Goal: Task Accomplishment & Management: Complete application form

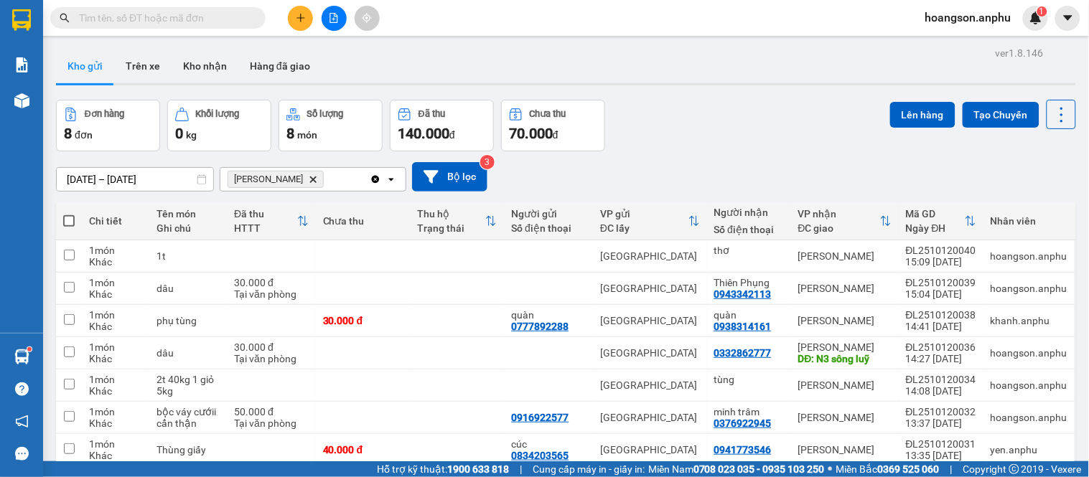
click at [298, 22] on icon "plus" at bounding box center [301, 18] width 10 height 10
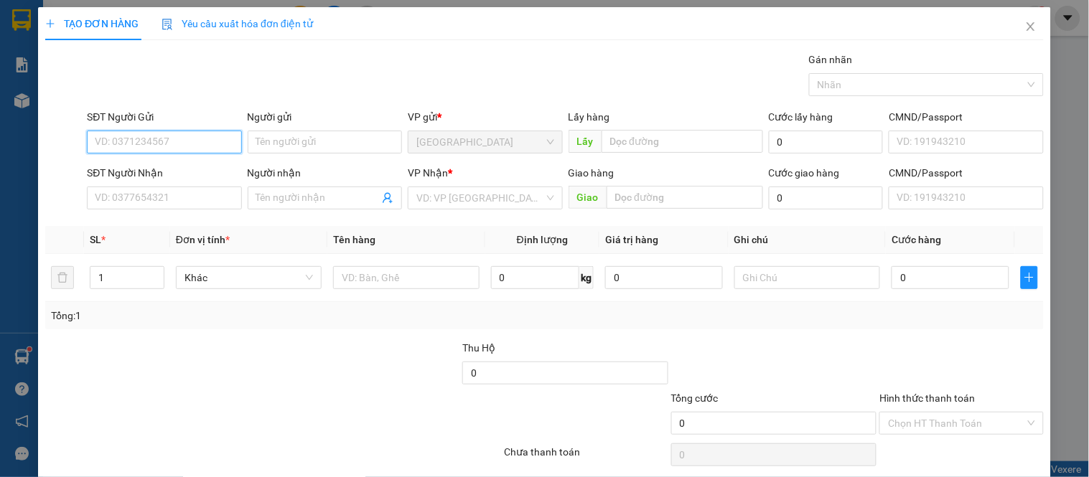
click at [180, 131] on input "SĐT Người Gửi" at bounding box center [164, 142] width 154 height 23
click at [182, 133] on input "SĐT Người Gửi" at bounding box center [164, 142] width 154 height 23
click at [137, 173] on div "0886826944" at bounding box center [163, 171] width 136 height 16
type input "0886826944"
type input "bí nụ ĐT"
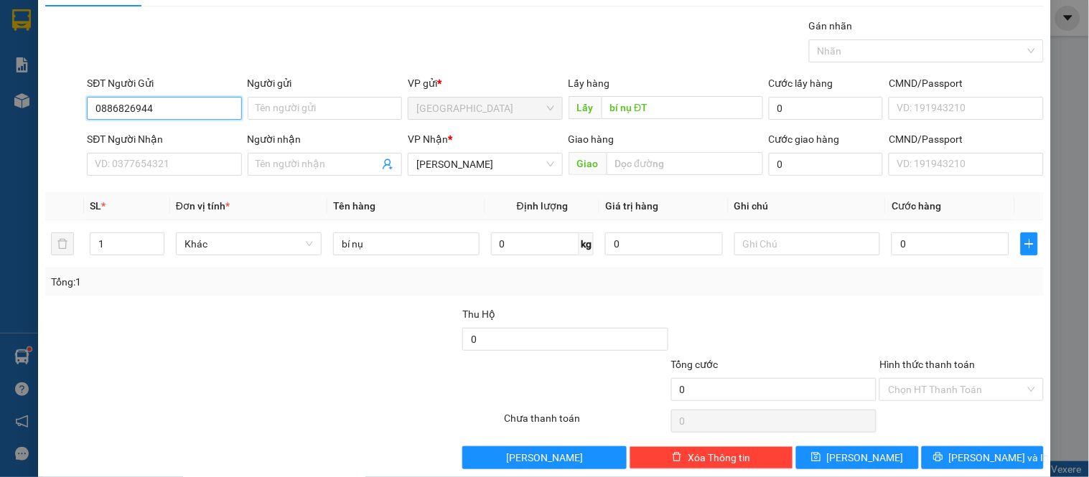
scroll to position [53, 0]
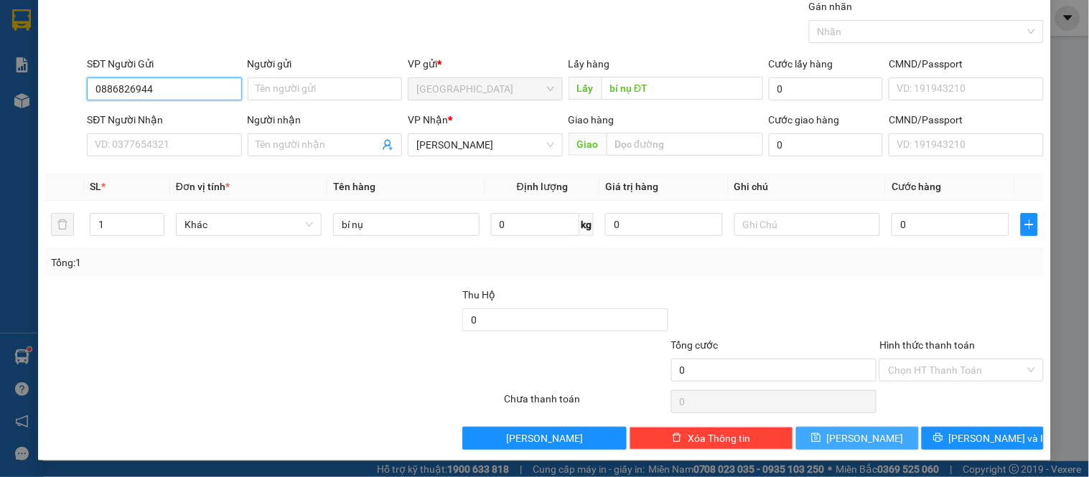
type input "0886826944"
click at [865, 445] on button "[PERSON_NAME]" at bounding box center [857, 438] width 122 height 23
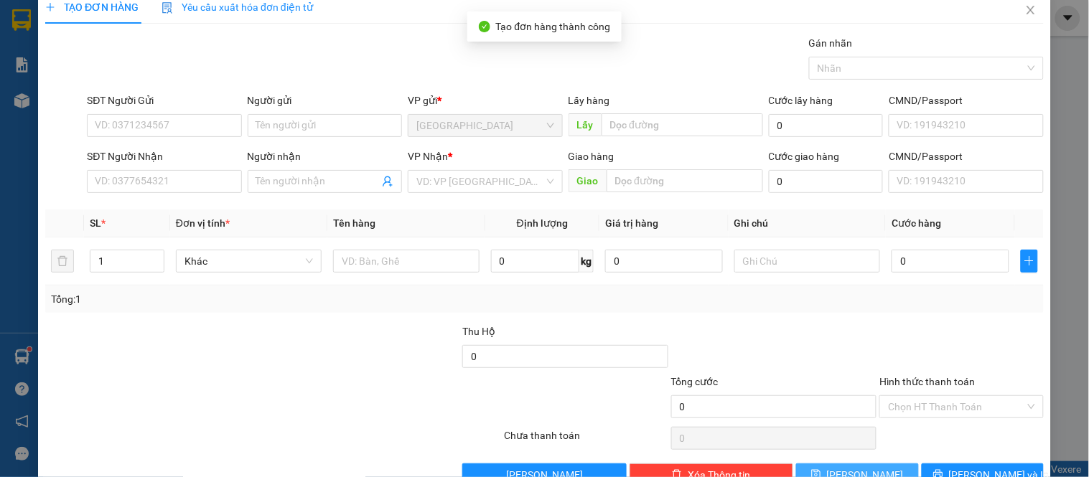
scroll to position [0, 0]
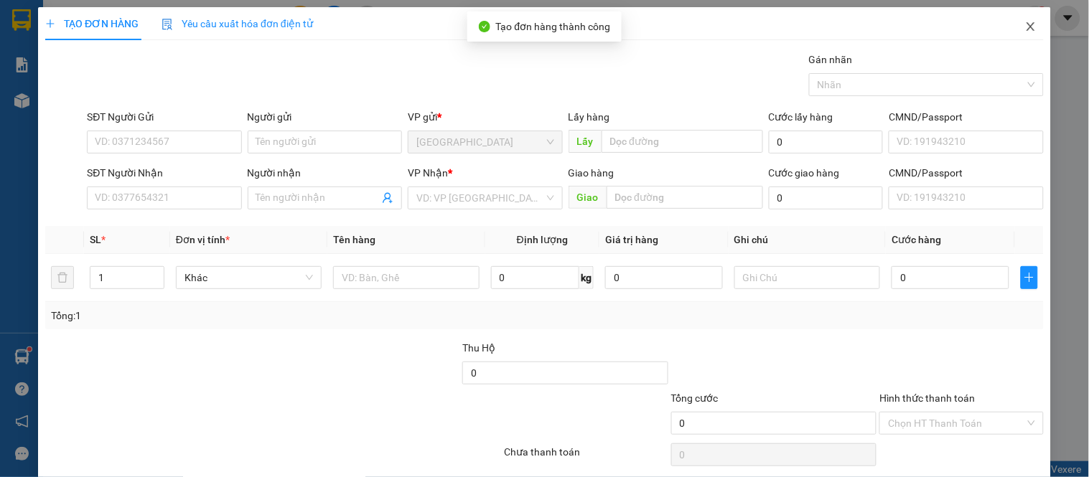
drag, startPoint x: 1023, startPoint y: 34, endPoint x: 1003, endPoint y: 22, distance: 22.9
click at [1023, 34] on span "Close" at bounding box center [1031, 27] width 40 height 40
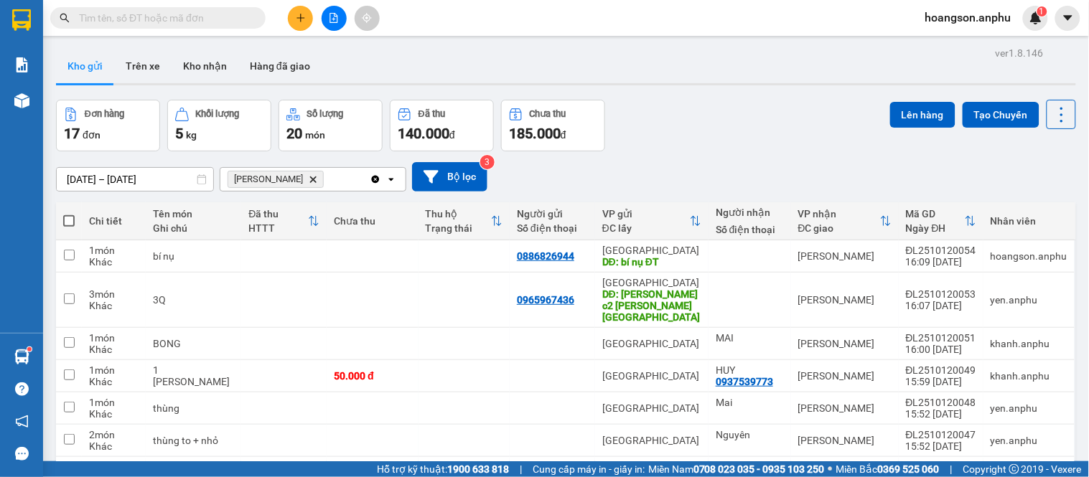
click at [309, 178] on icon "Delete" at bounding box center [313, 179] width 9 height 9
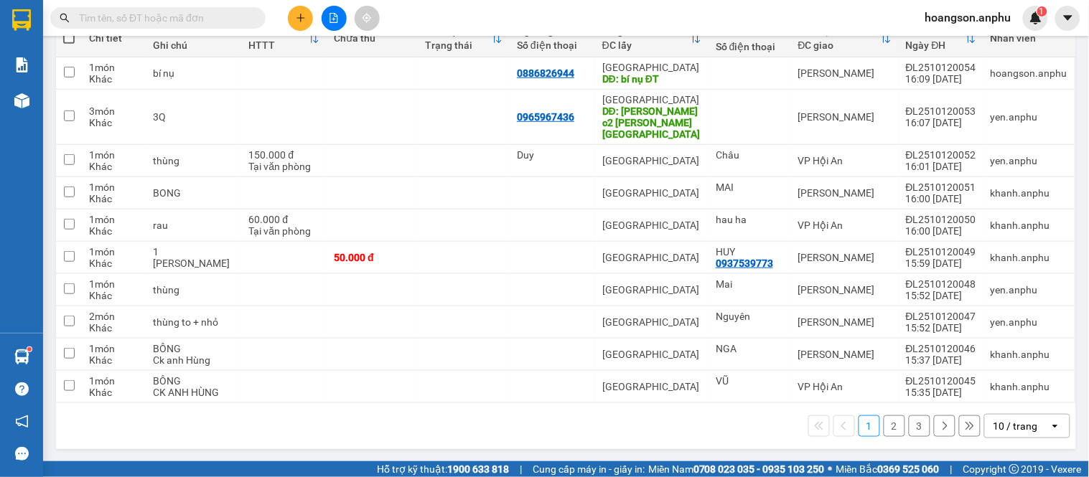
scroll to position [184, 0]
click at [1012, 427] on div "10 / trang" at bounding box center [1015, 425] width 44 height 14
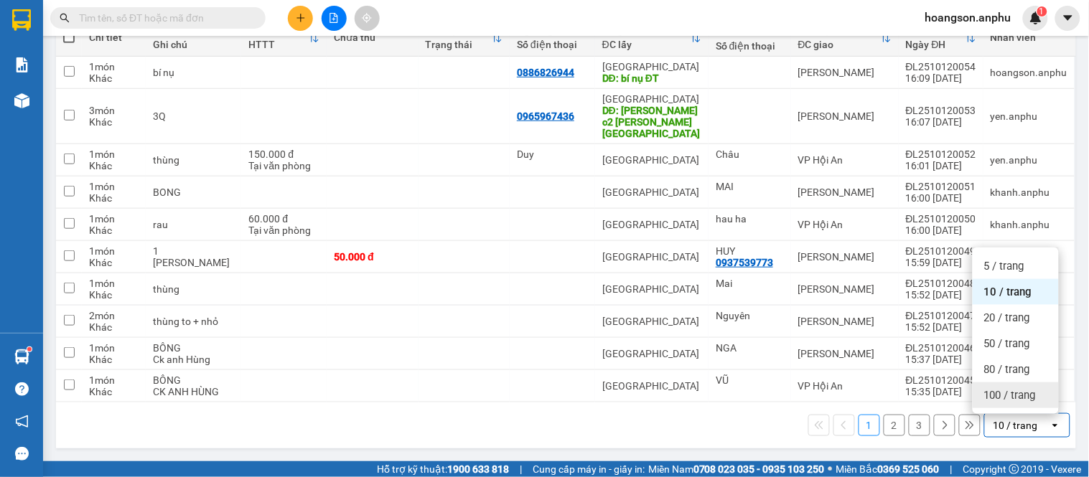
click at [992, 400] on span "100 / trang" at bounding box center [1010, 395] width 52 height 14
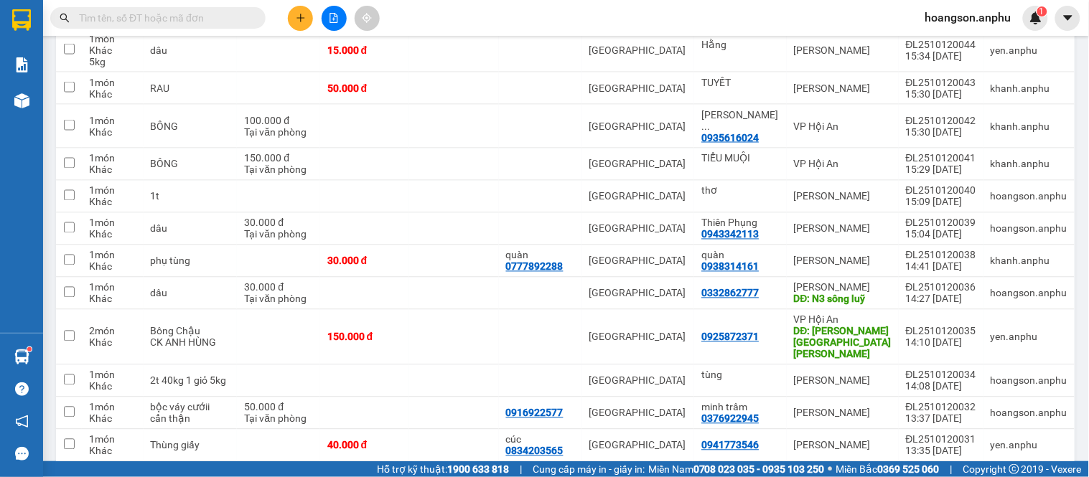
scroll to position [628, 0]
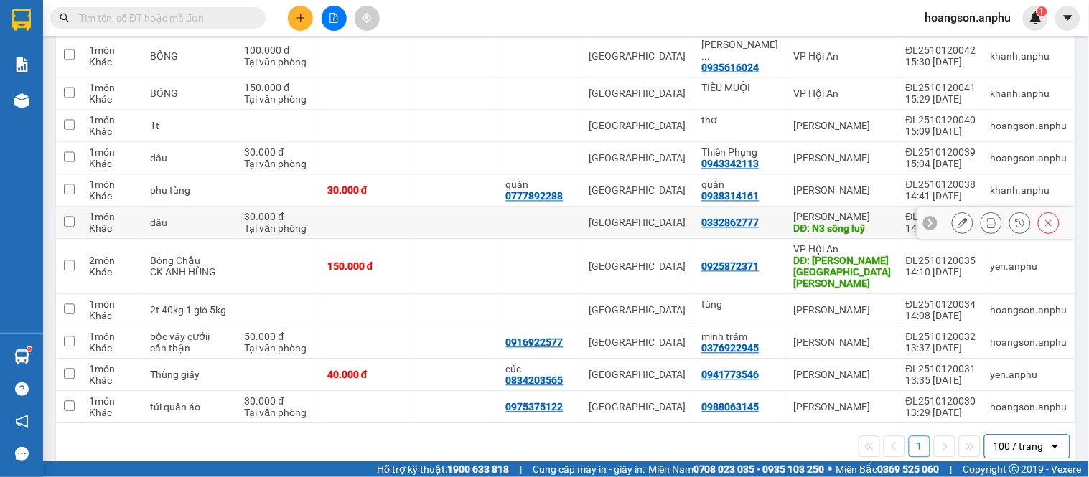
click at [314, 207] on td "30.000 đ [PERSON_NAME]" at bounding box center [278, 223] width 83 height 32
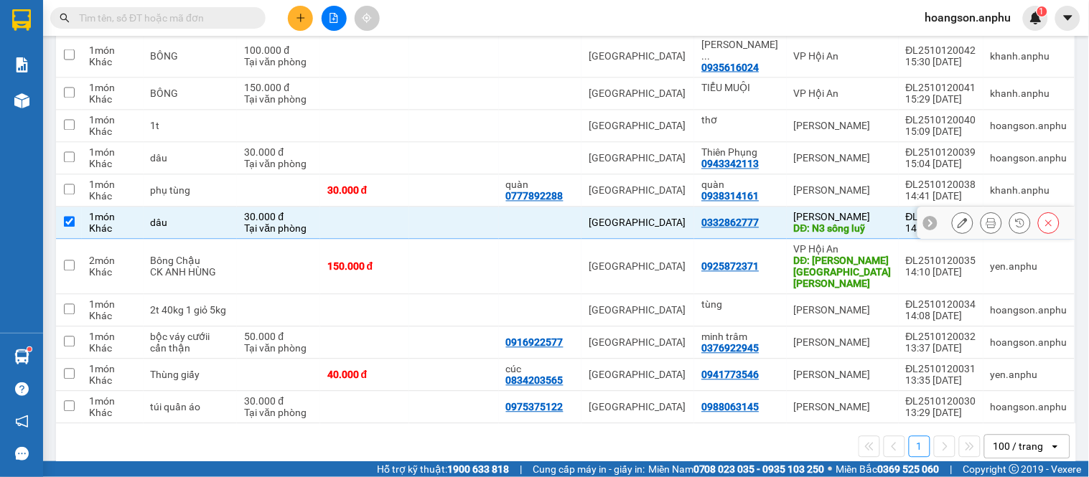
click at [314, 207] on td "30.000 đ [PERSON_NAME]" at bounding box center [278, 223] width 83 height 32
checkbox input "false"
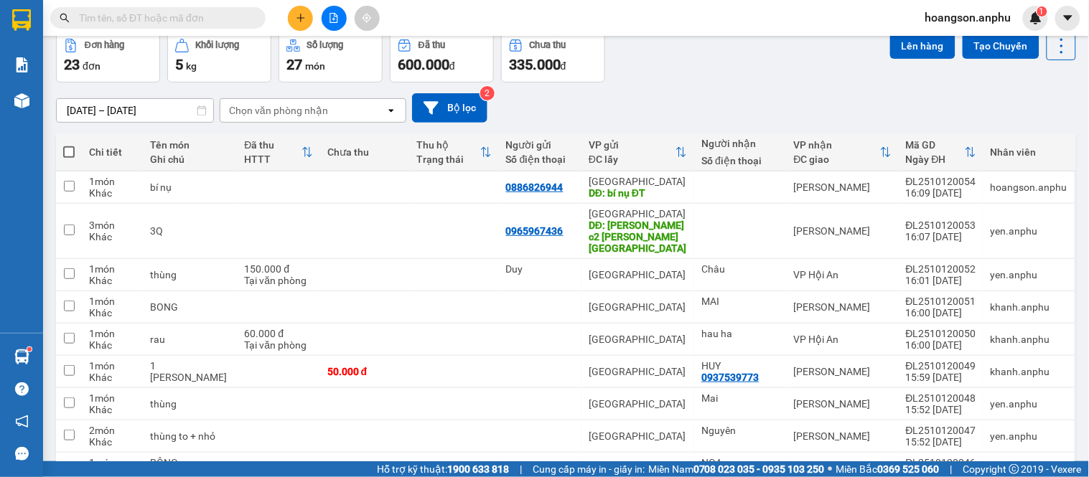
scroll to position [0, 0]
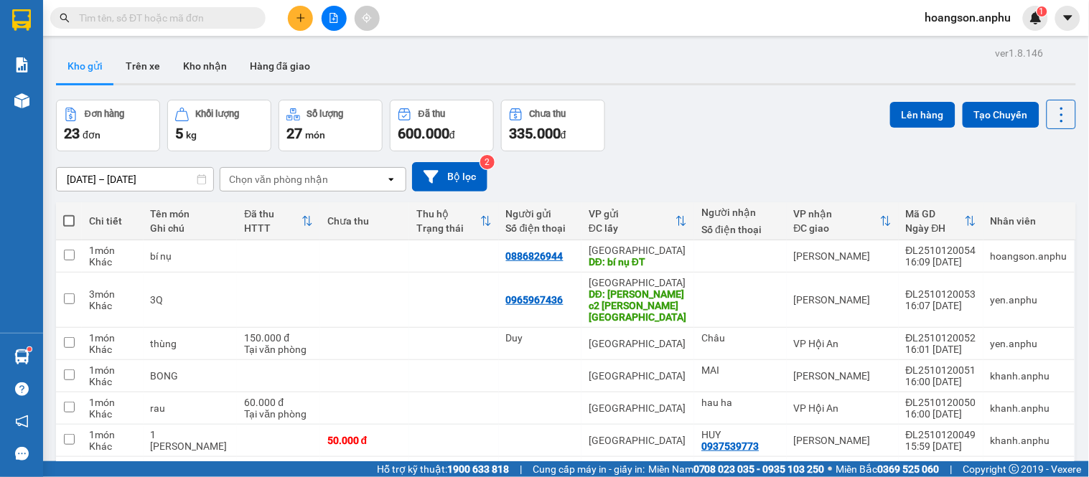
click at [334, 16] on icon "file-add" at bounding box center [334, 18] width 8 height 10
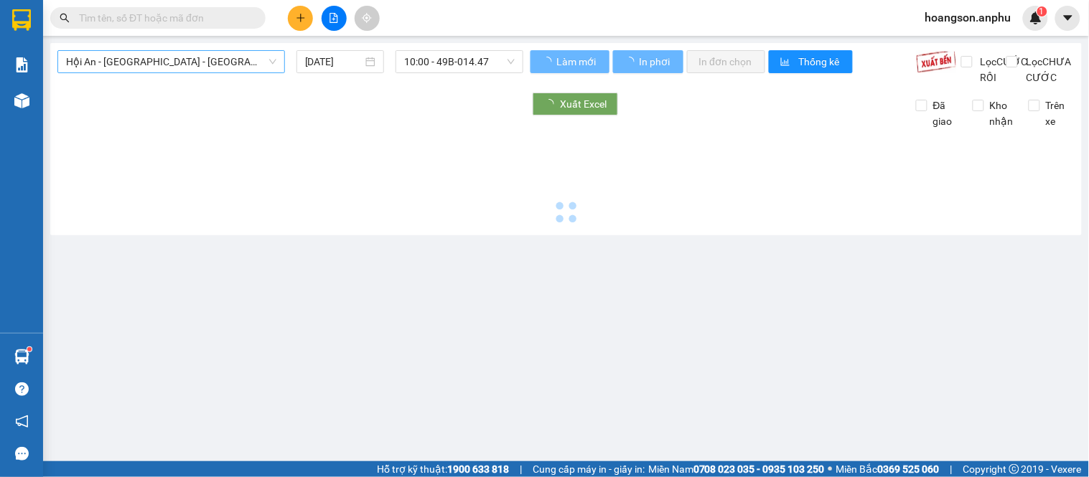
click at [130, 63] on span "Hội An - [GEOGRAPHIC_DATA] - [GEOGRAPHIC_DATA]" at bounding box center [171, 62] width 210 height 22
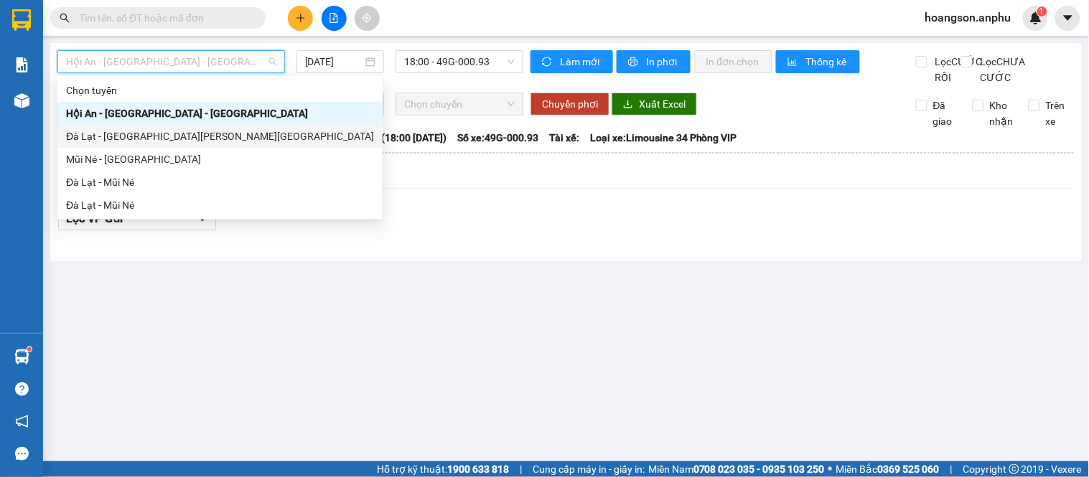
click at [296, 13] on icon "plus" at bounding box center [301, 18] width 10 height 10
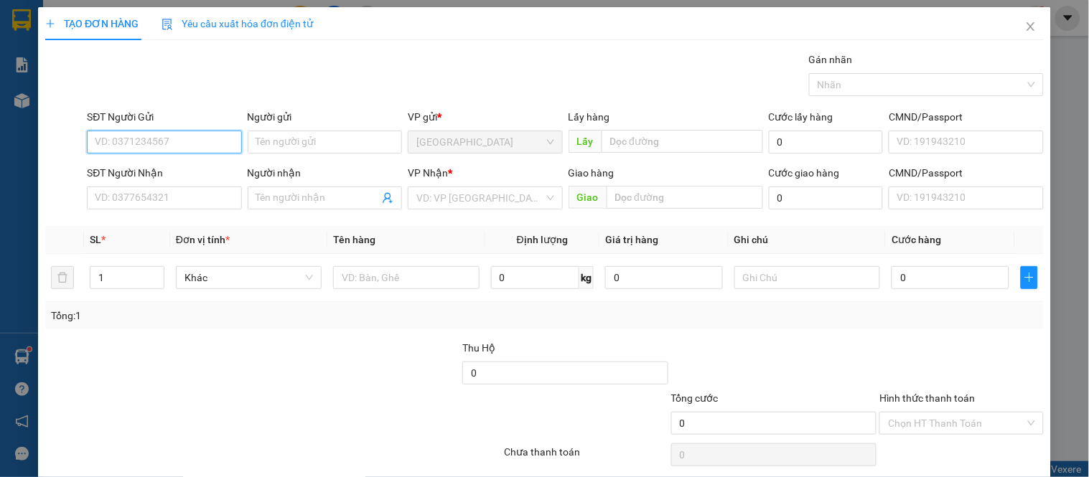
click at [134, 136] on input "SĐT Người Gửi" at bounding box center [164, 142] width 154 height 23
type input "0"
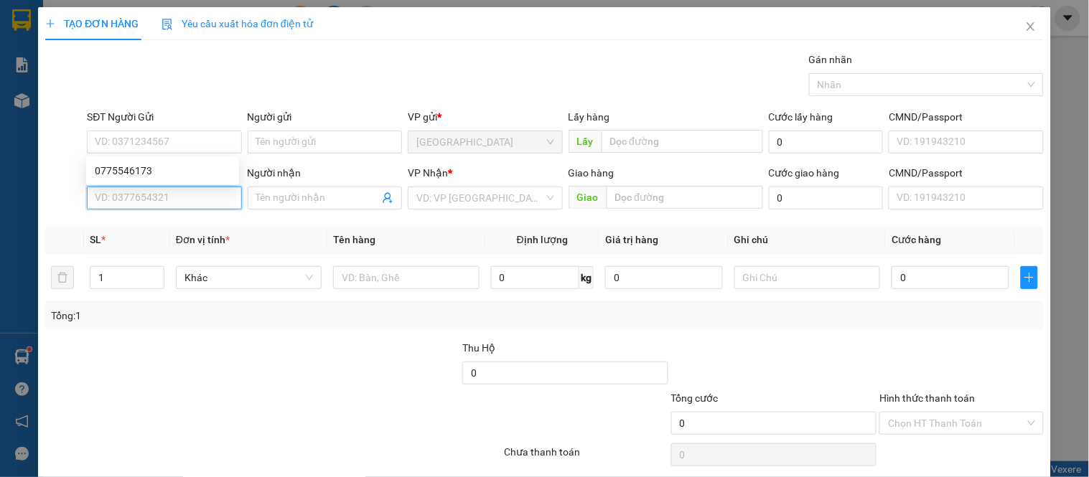
click at [141, 205] on input "SĐT Người Nhận" at bounding box center [164, 198] width 154 height 23
click at [167, 205] on input "0775115676" at bounding box center [164, 198] width 154 height 23
click at [115, 195] on input "0775115676" at bounding box center [164, 198] width 154 height 23
click at [108, 202] on input "077115676" at bounding box center [164, 198] width 154 height 23
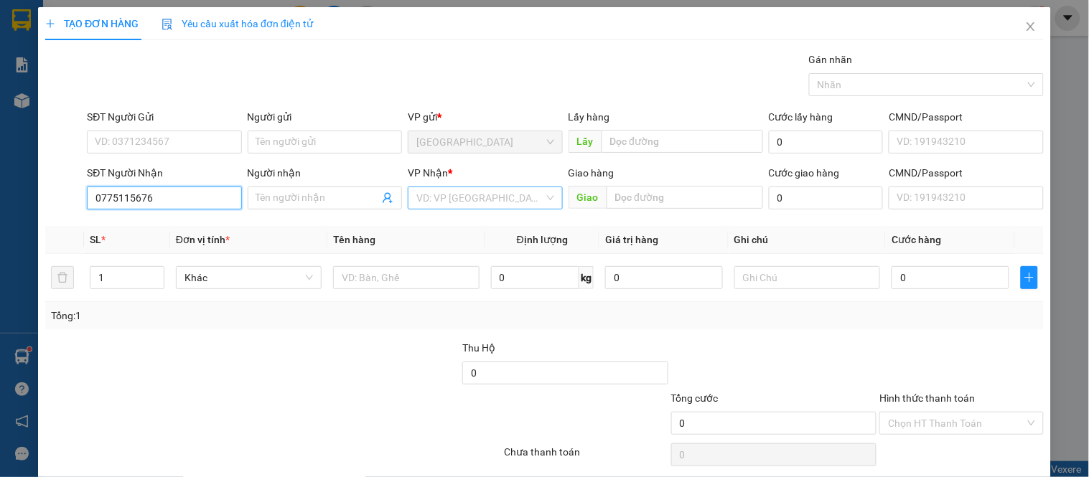
type input "0775115676"
click at [493, 200] on input "search" at bounding box center [479, 198] width 127 height 22
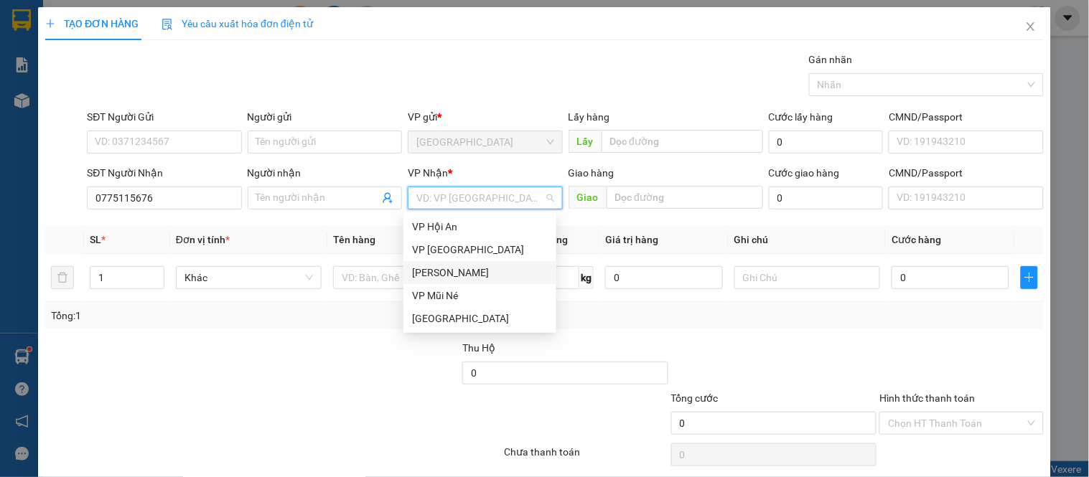
click at [443, 268] on div "[PERSON_NAME]" at bounding box center [480, 273] width 136 height 16
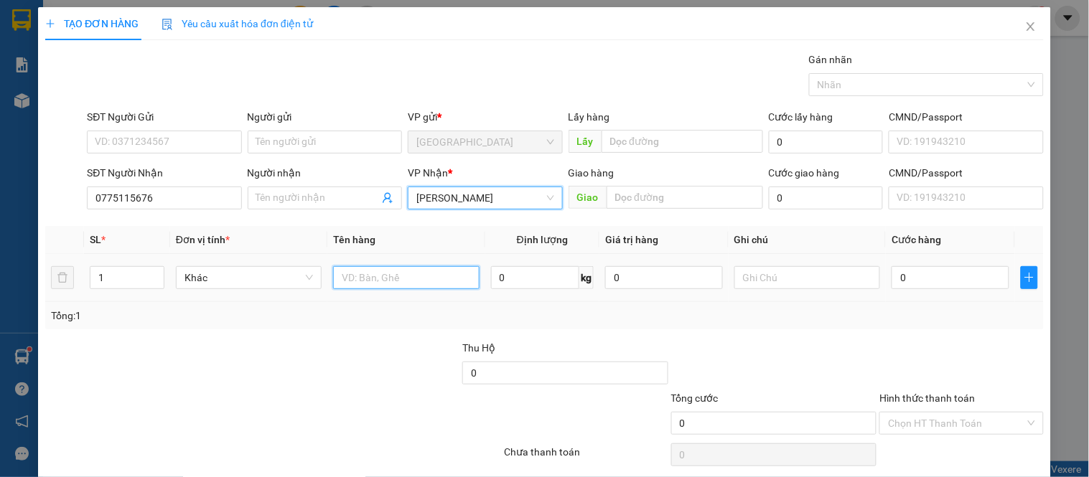
click at [400, 285] on input "text" at bounding box center [406, 277] width 146 height 23
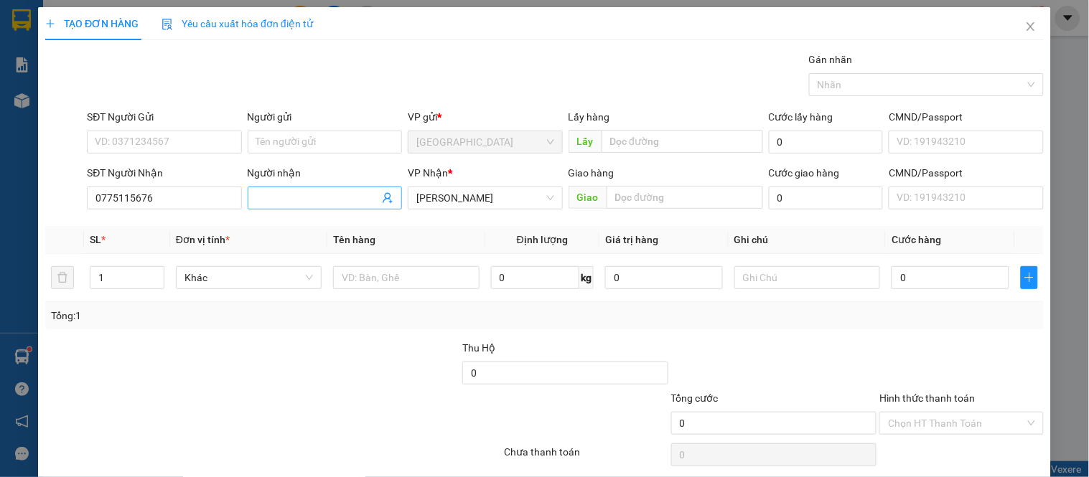
click at [329, 192] on input "Người nhận" at bounding box center [317, 198] width 123 height 16
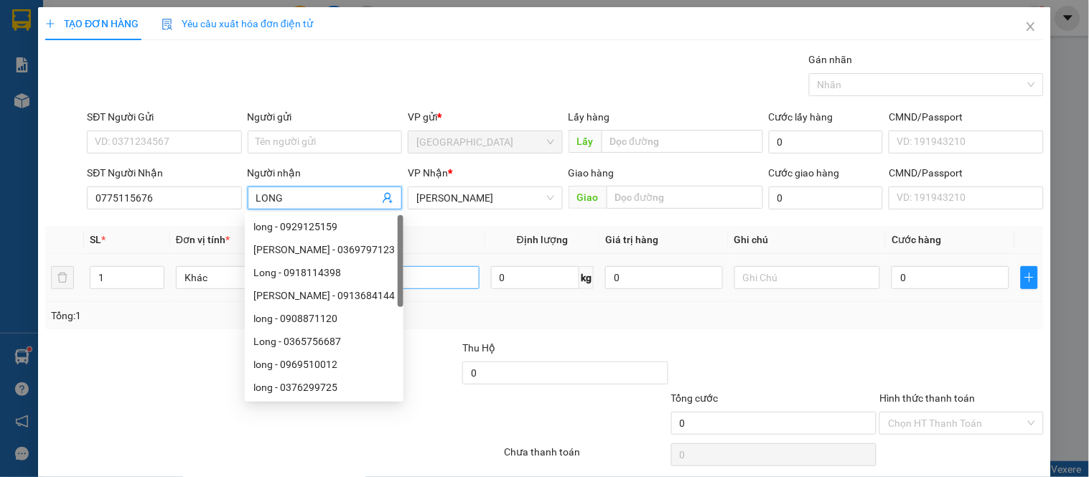
type input "LONG"
click at [434, 284] on input "text" at bounding box center [406, 277] width 146 height 23
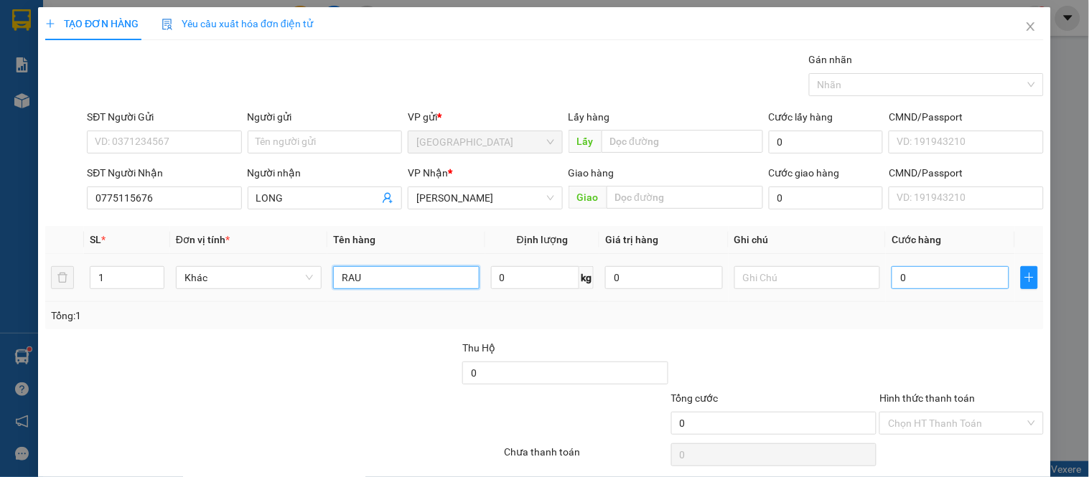
type input "RAU"
click at [924, 275] on input "0" at bounding box center [950, 277] width 118 height 23
type input "004"
type input "4"
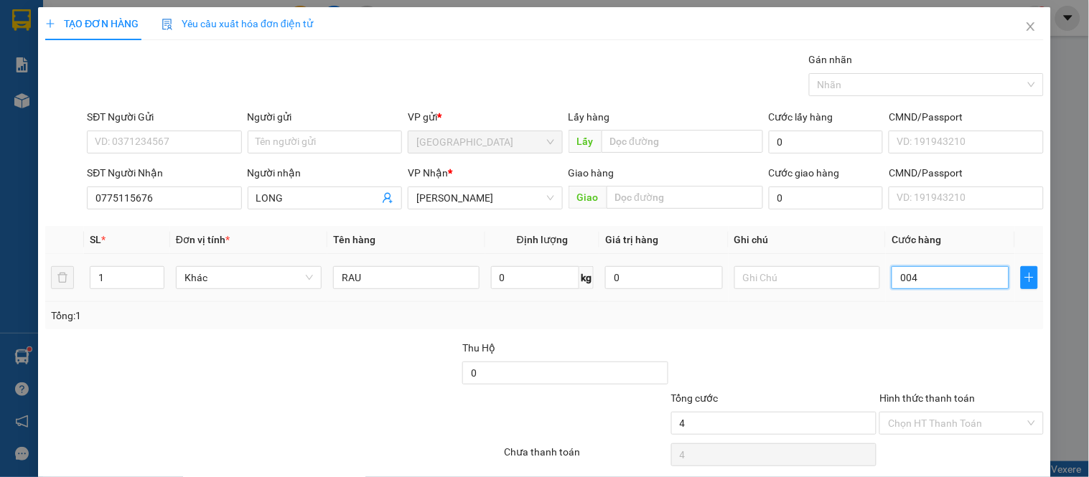
type input "0.040"
type input "40"
type input "40.000"
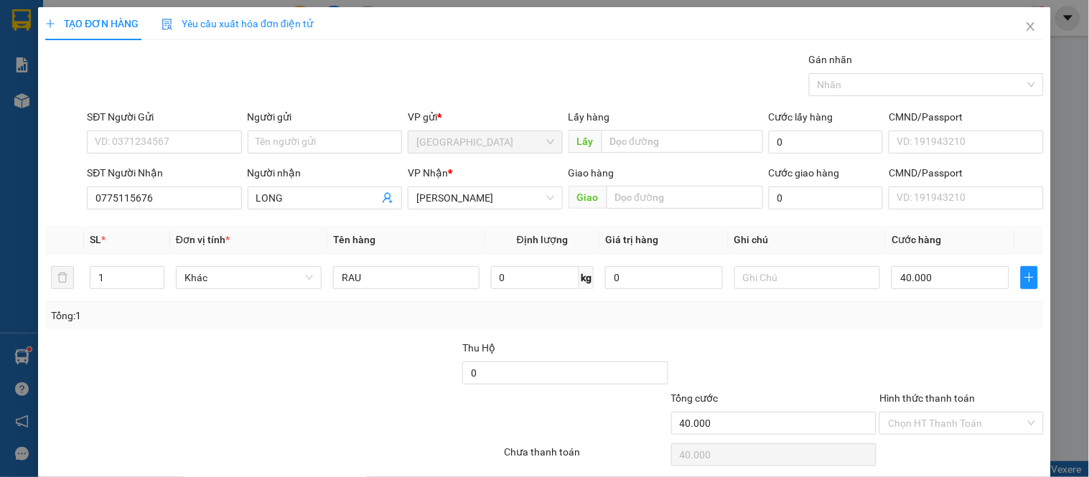
click at [955, 324] on div "Tổng: 1" at bounding box center [544, 315] width 998 height 27
click at [945, 420] on input "Hình thức thanh toán" at bounding box center [956, 424] width 136 height 22
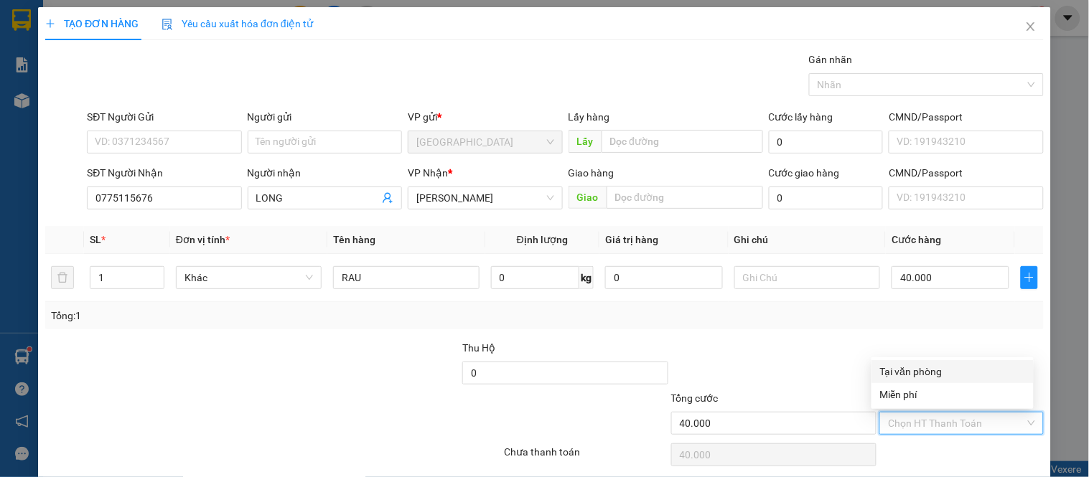
click at [914, 380] on div "Tại văn phòng" at bounding box center [952, 371] width 162 height 23
type input "0"
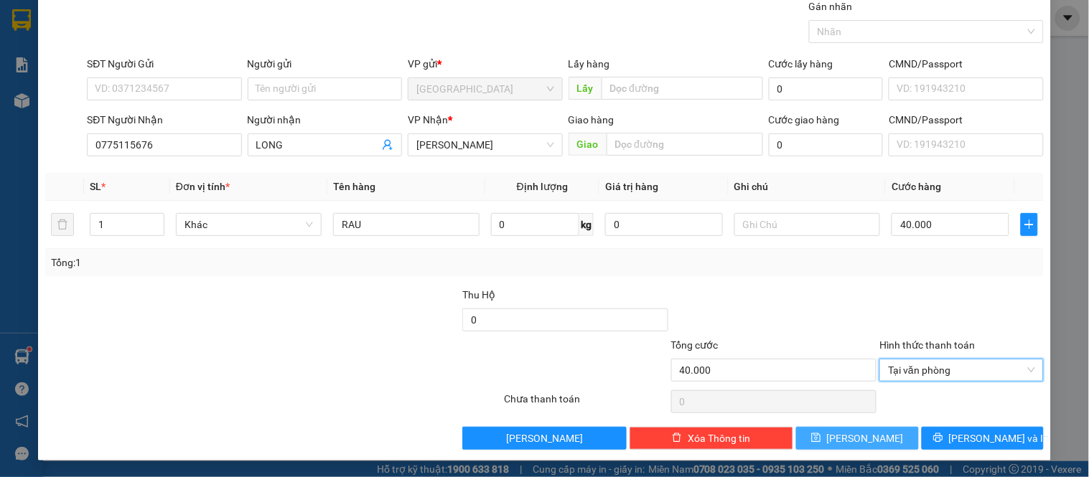
click at [844, 445] on button "[PERSON_NAME]" at bounding box center [857, 438] width 122 height 23
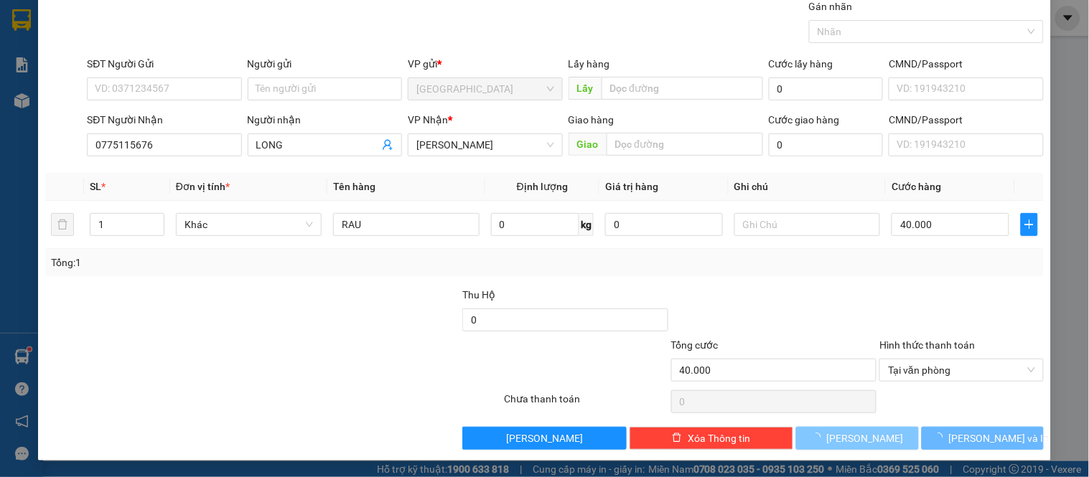
type input "0"
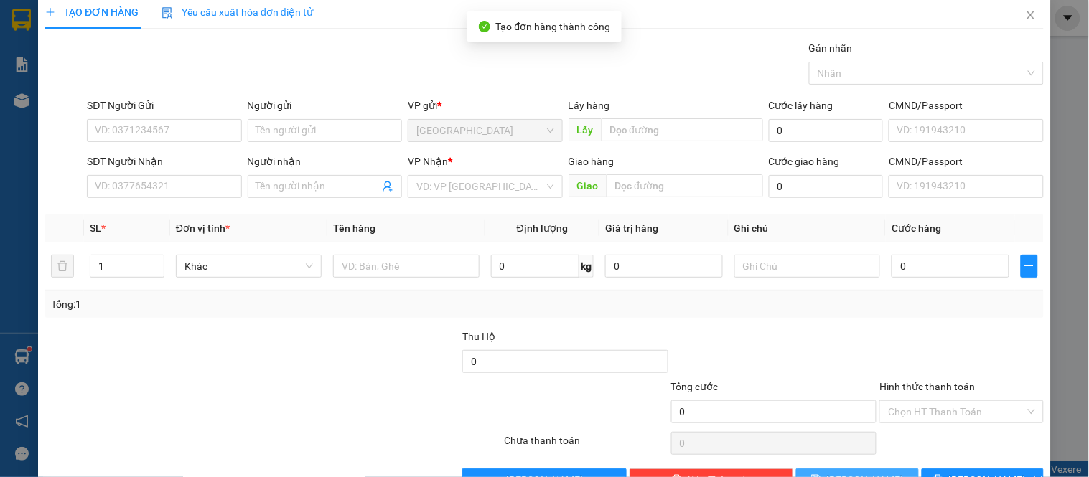
scroll to position [0, 0]
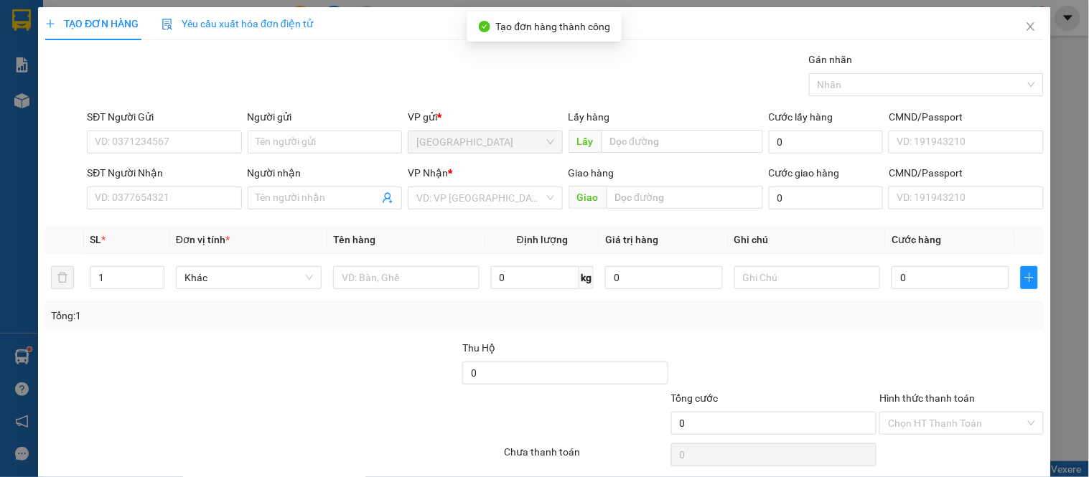
click at [161, 184] on div "SĐT Người Nhận" at bounding box center [164, 176] width 154 height 22
click at [168, 211] on div "SĐT Người Nhận VD: 0377654321" at bounding box center [164, 190] width 154 height 50
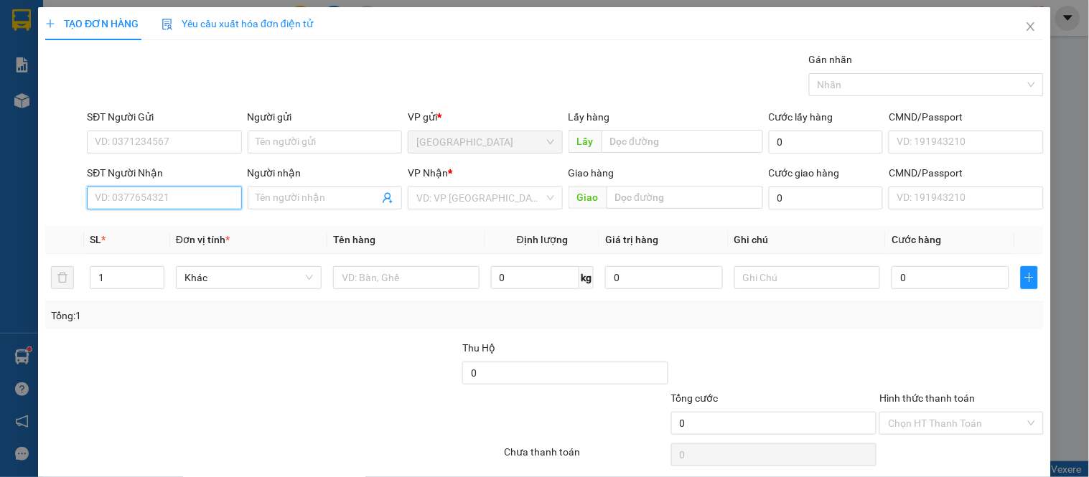
click at [177, 207] on input "SĐT Người Nhận" at bounding box center [164, 198] width 154 height 23
click at [184, 194] on input "SĐT Người Nhận" at bounding box center [164, 198] width 154 height 23
type input "0937432945"
click at [126, 230] on div "0937432945 - [PERSON_NAME]" at bounding box center [165, 227] width 141 height 16
type input "OANH"
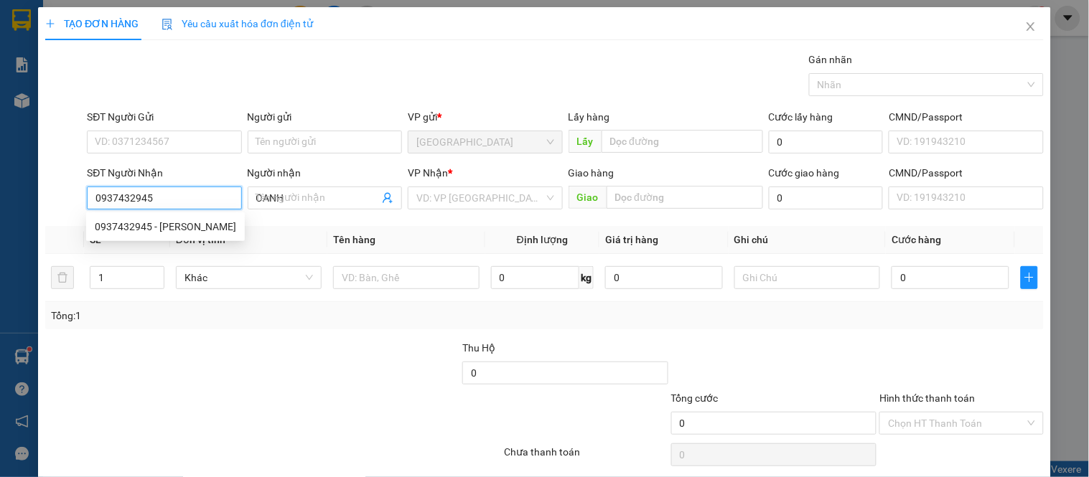
type input "50.000"
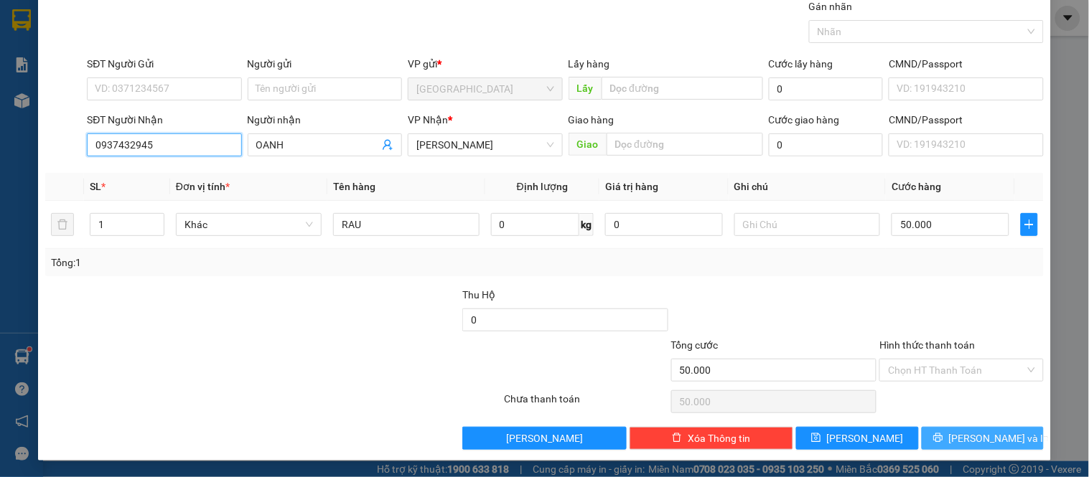
type input "0937432945"
click at [955, 441] on button "[PERSON_NAME] và In" at bounding box center [983, 438] width 122 height 23
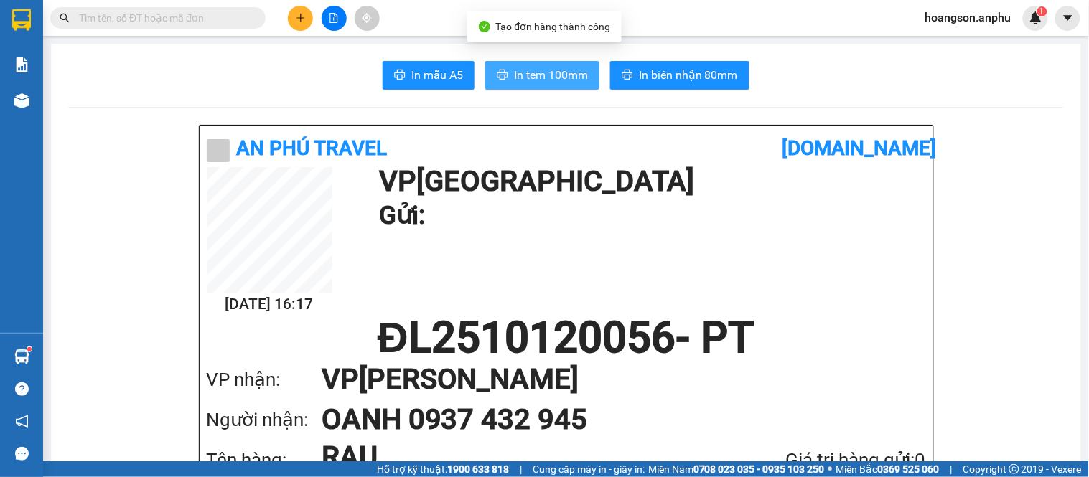
click at [546, 78] on span "In tem 100mm" at bounding box center [551, 75] width 74 height 18
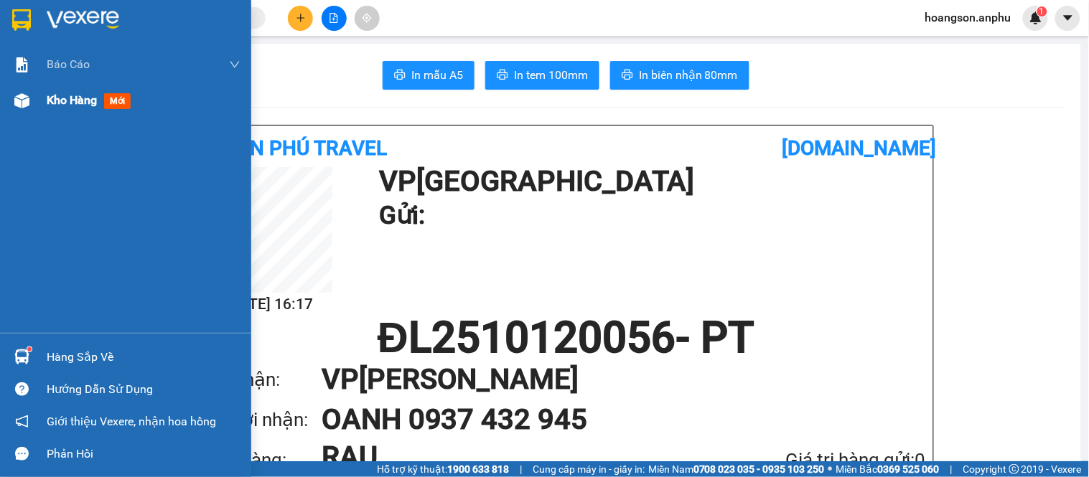
click at [29, 96] on div at bounding box center [21, 100] width 25 height 25
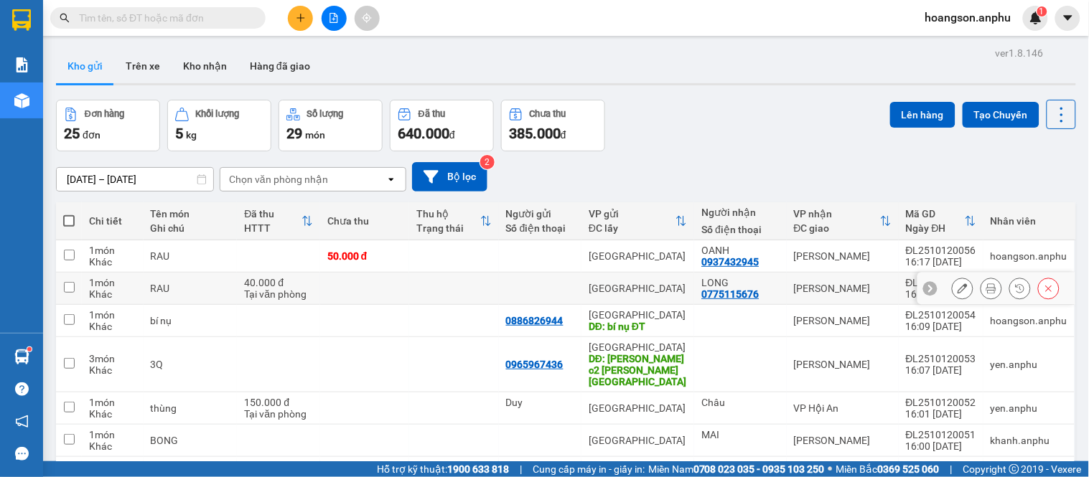
click at [477, 291] on td at bounding box center [454, 289] width 90 height 32
checkbox input "true"
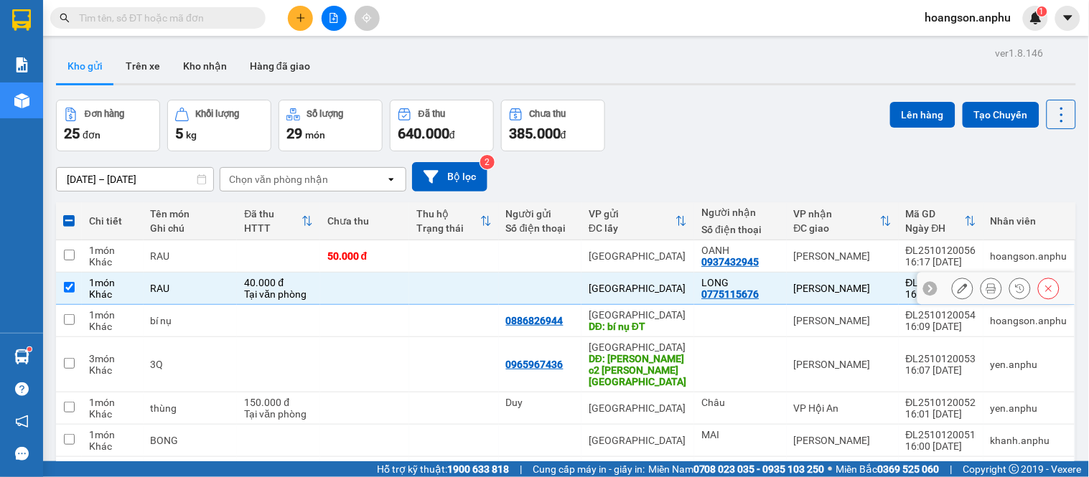
click at [981, 296] on button at bounding box center [991, 288] width 20 height 25
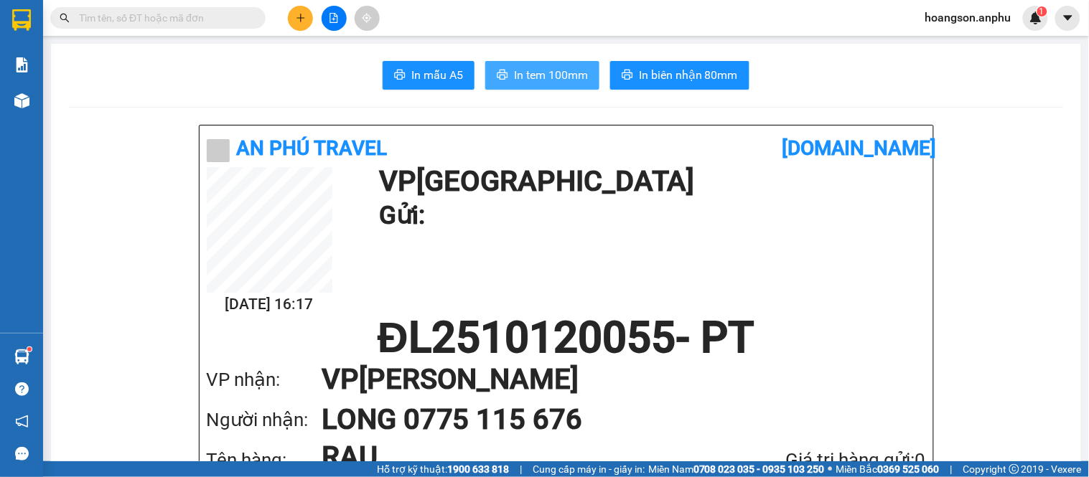
click at [539, 67] on span "In tem 100mm" at bounding box center [551, 75] width 74 height 18
click at [963, 10] on span "hoangson.anphu" at bounding box center [968, 18] width 109 height 18
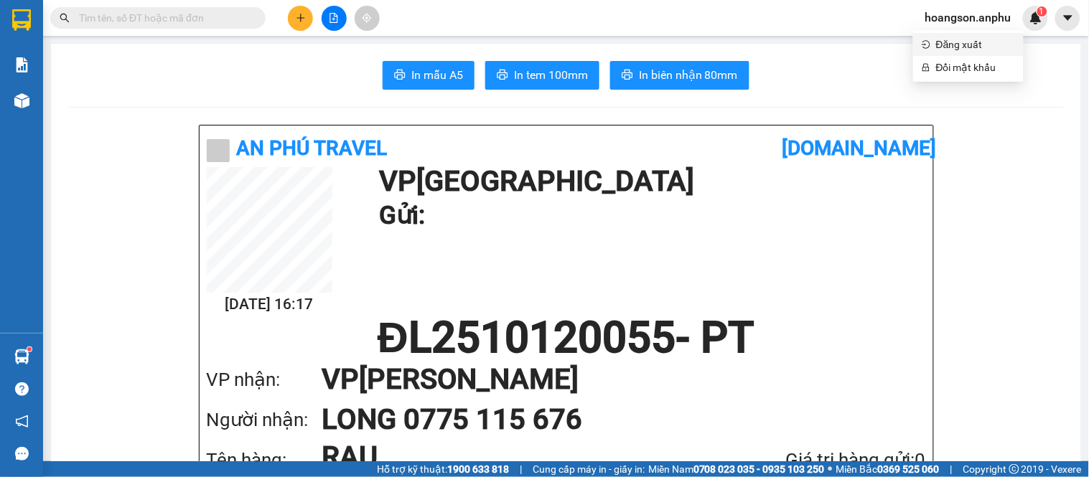
click at [965, 39] on span "Đăng xuất" at bounding box center [975, 45] width 79 height 16
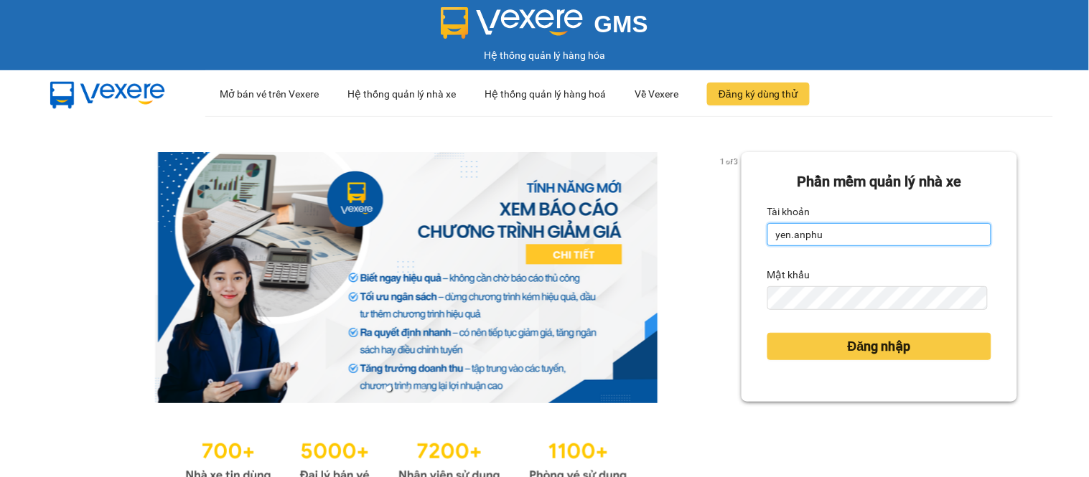
drag, startPoint x: 876, startPoint y: 240, endPoint x: 866, endPoint y: 240, distance: 10.1
click at [876, 240] on input "yen.anphu" at bounding box center [879, 234] width 224 height 23
type input "khanh.anphu"
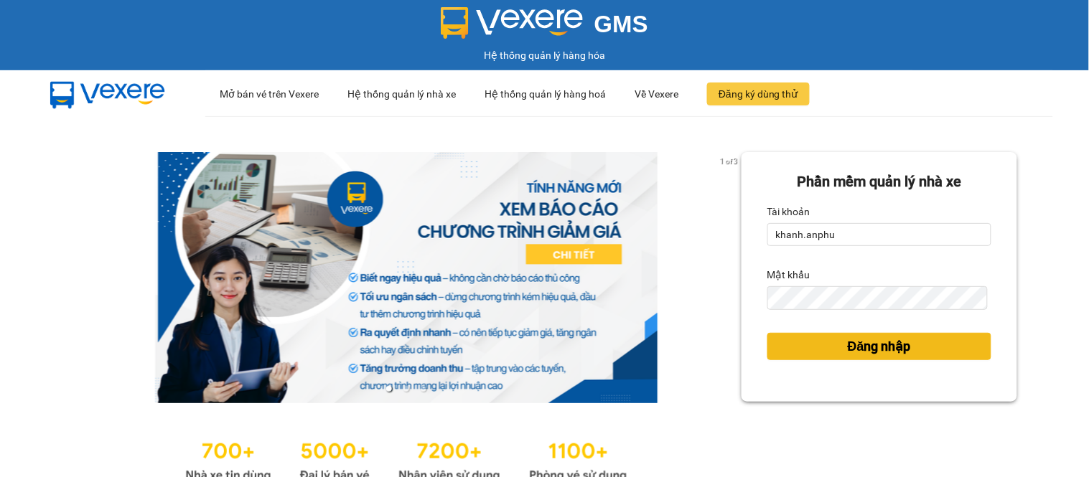
drag, startPoint x: 909, startPoint y: 346, endPoint x: 919, endPoint y: 348, distance: 10.3
click at [909, 346] on button "Đăng nhập" at bounding box center [879, 346] width 224 height 27
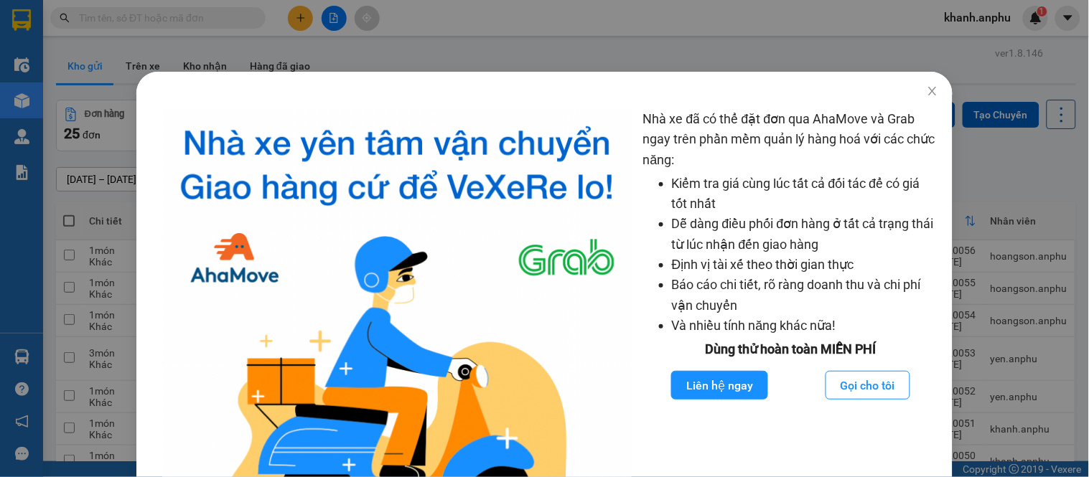
click at [340, 44] on div "Nhà xe đã có thể đặt đơn qua AhaMove và Grab ngay trên phần mềm quản lý hàng ho…" at bounding box center [544, 238] width 1089 height 477
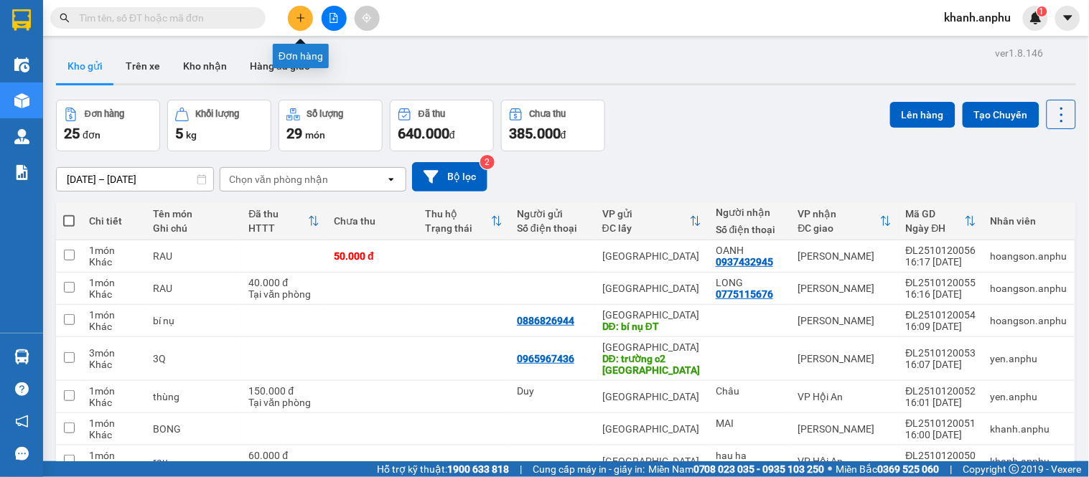
click at [295, 10] on button at bounding box center [300, 18] width 25 height 25
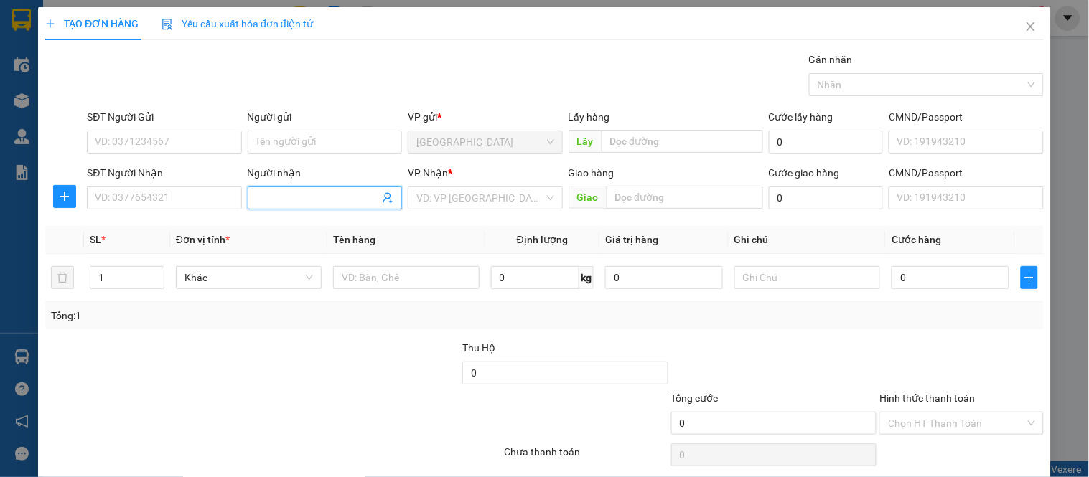
click at [304, 190] on input "Người nhận" at bounding box center [317, 198] width 123 height 16
type input "b"
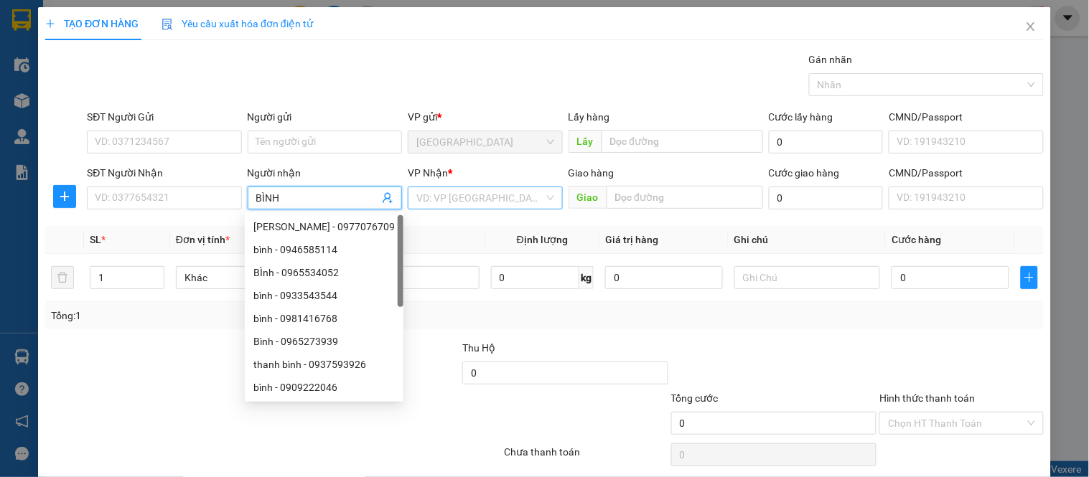
type input "BÌNH"
click at [443, 201] on input "search" at bounding box center [479, 198] width 127 height 22
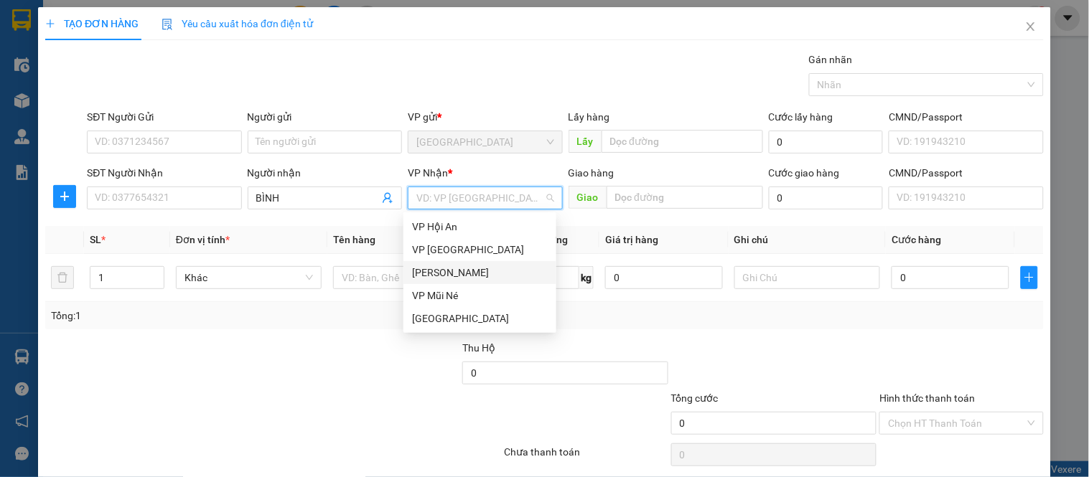
click at [442, 276] on div "[PERSON_NAME]" at bounding box center [480, 273] width 136 height 16
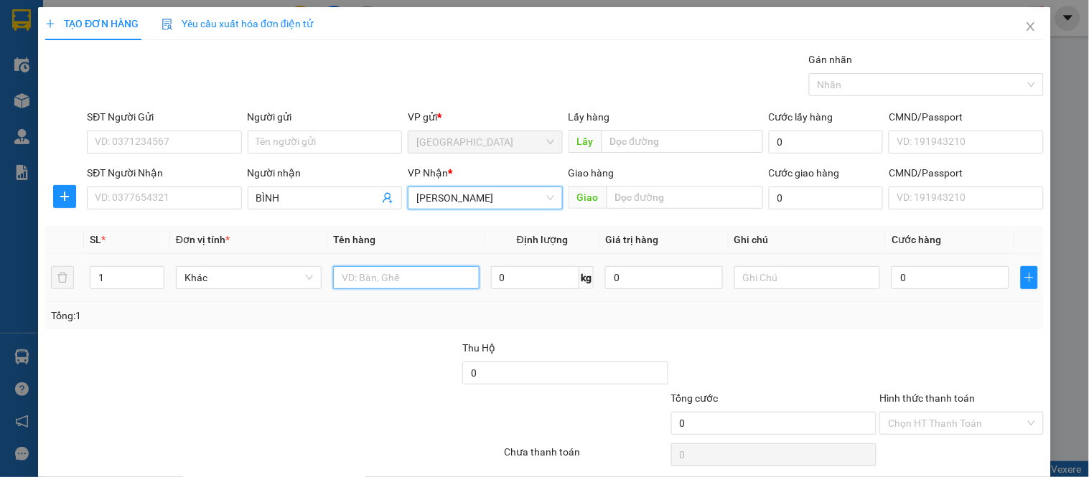
click at [385, 274] on input "text" at bounding box center [406, 277] width 146 height 23
click at [385, 274] on input "BÔNG" at bounding box center [406, 277] width 146 height 23
type input "BÔNGDAAU"
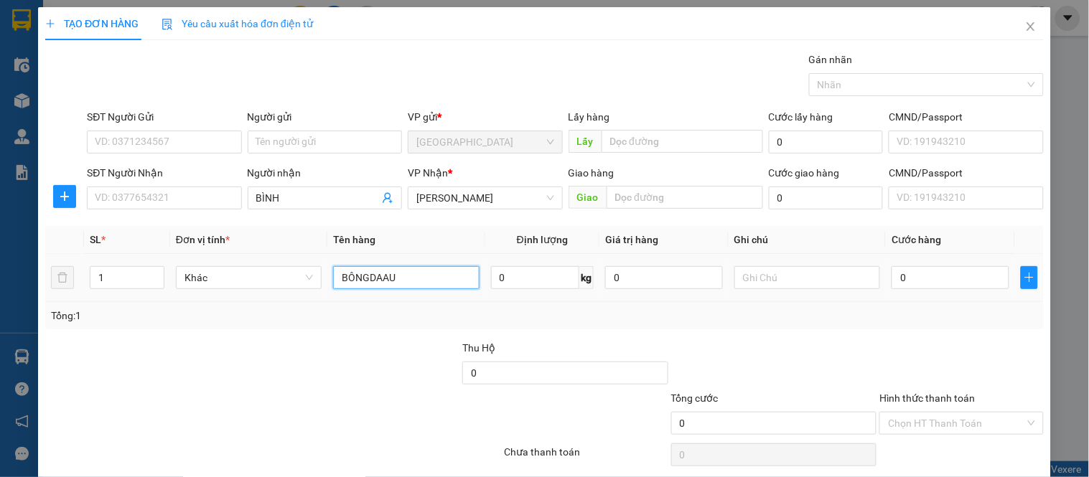
click at [385, 274] on input "BÔNGDAAU" at bounding box center [406, 277] width 146 height 23
type input "DÂU"
click at [505, 264] on span "0 kg" at bounding box center [542, 276] width 103 height 26
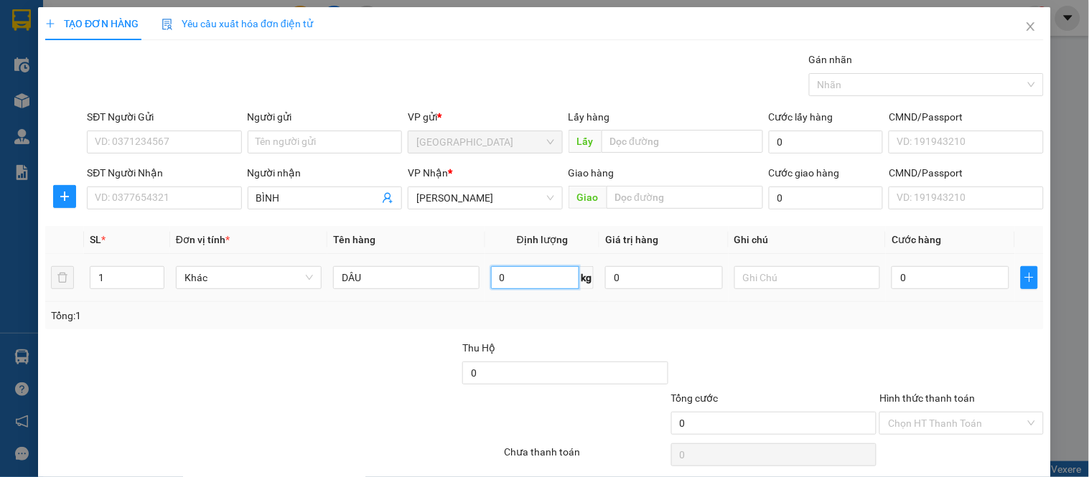
click at [497, 271] on input "0" at bounding box center [535, 277] width 89 height 23
click at [256, 379] on div at bounding box center [357, 365] width 209 height 50
type input "7"
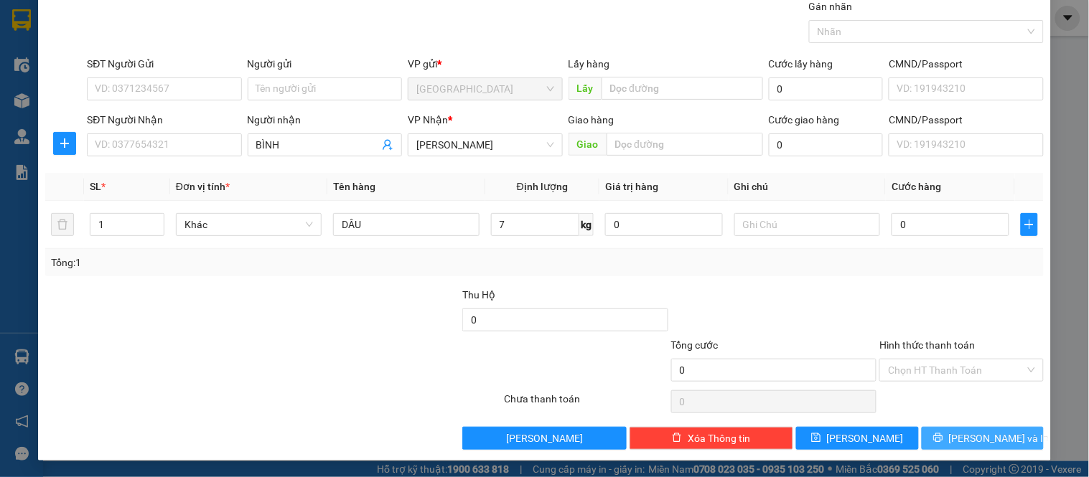
click at [955, 441] on button "[PERSON_NAME] và In" at bounding box center [983, 438] width 122 height 23
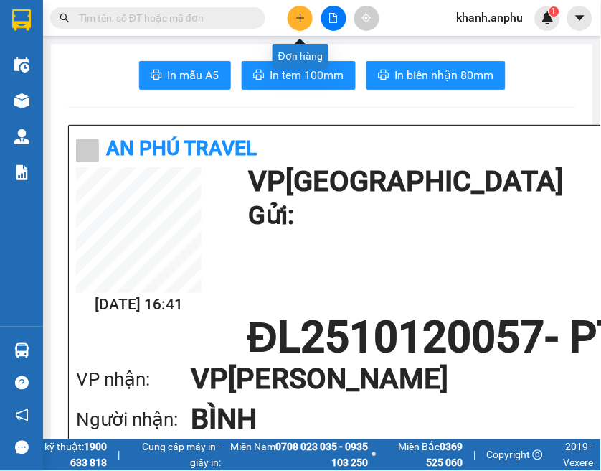
click at [304, 19] on icon "plus" at bounding box center [301, 18] width 10 height 10
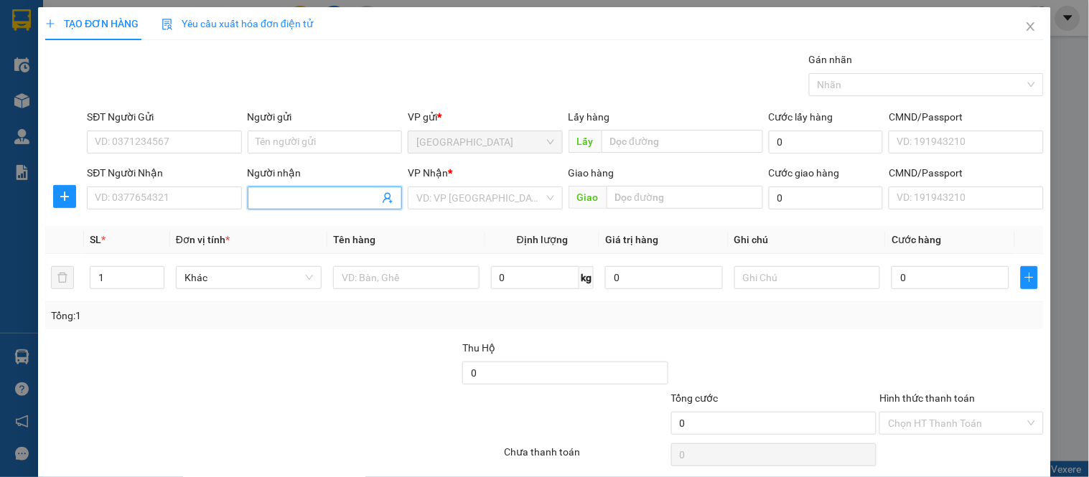
click at [275, 190] on input "Người nhận" at bounding box center [317, 198] width 123 height 16
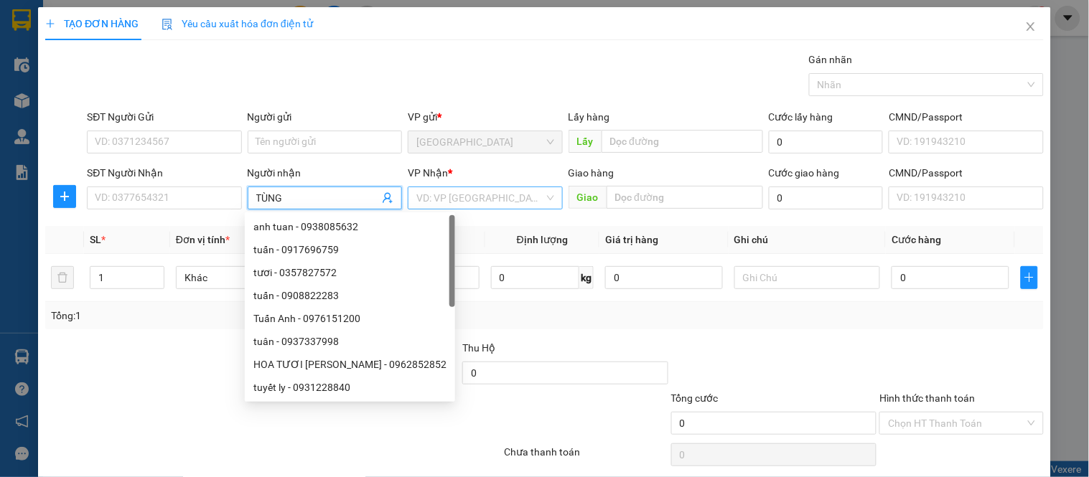
type input "TÙNG"
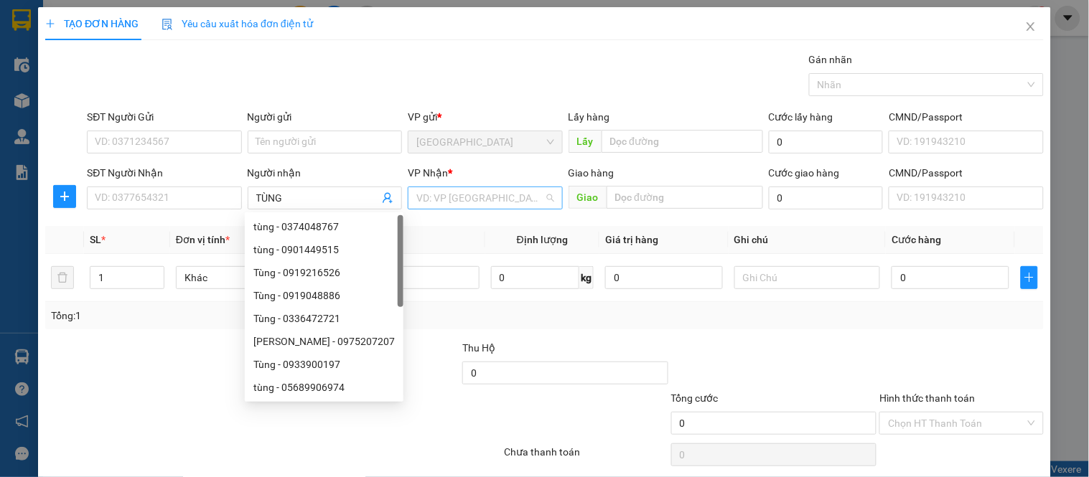
click at [486, 199] on input "search" at bounding box center [479, 198] width 127 height 22
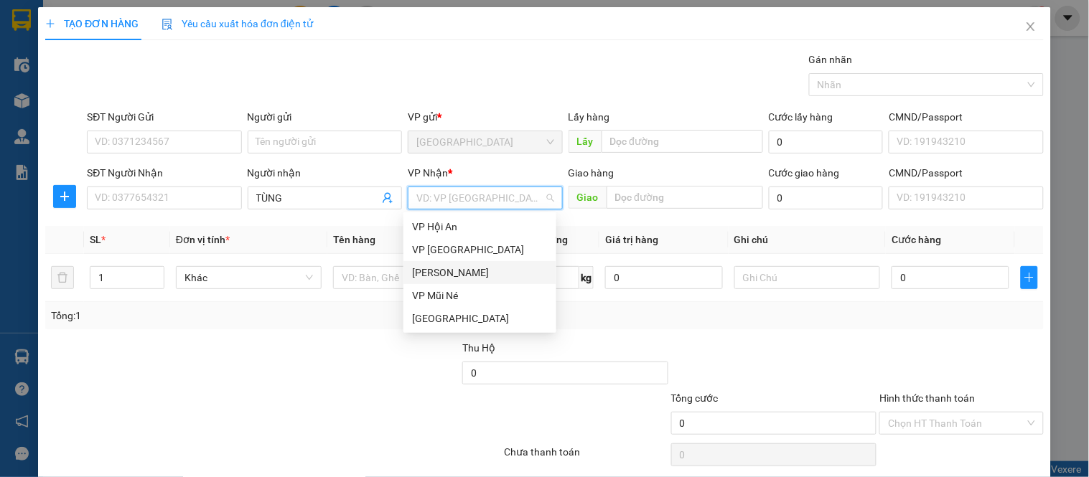
click at [467, 262] on div "[PERSON_NAME]" at bounding box center [479, 272] width 153 height 23
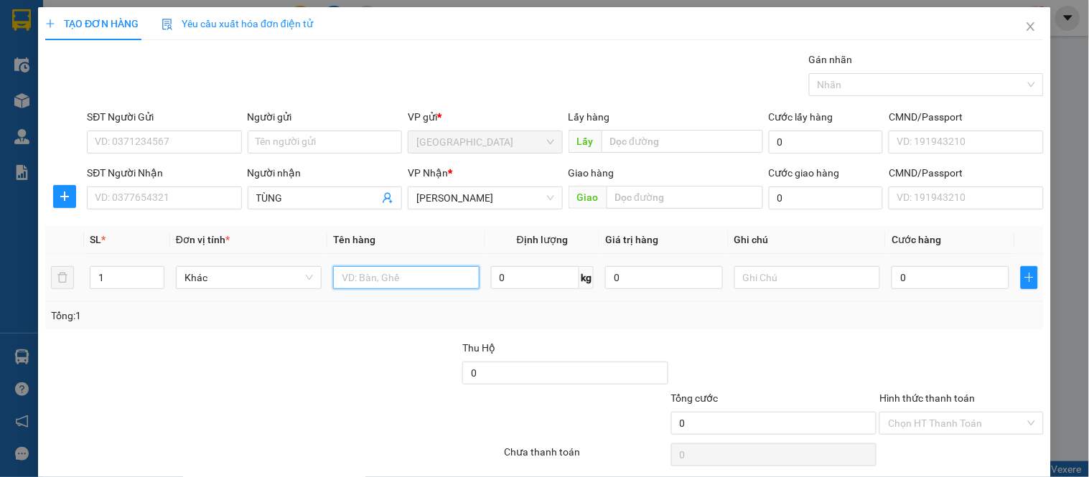
click at [367, 286] on input "text" at bounding box center [406, 277] width 146 height 23
type input "RAU"
click at [927, 267] on input "0" at bounding box center [950, 277] width 118 height 23
type input "005"
type input "5"
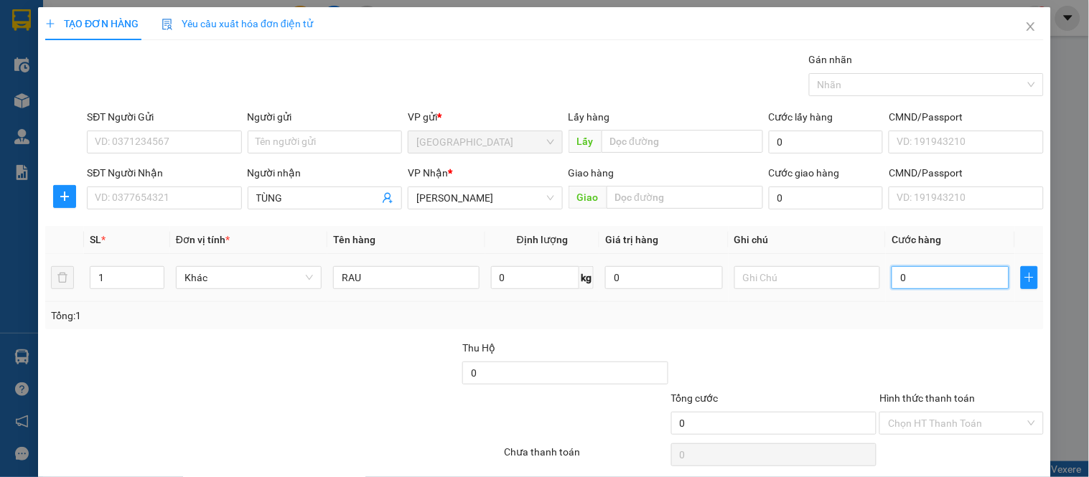
type input "5"
type input "0.050"
type input "50"
click at [886, 299] on td "0.050" at bounding box center [950, 278] width 129 height 48
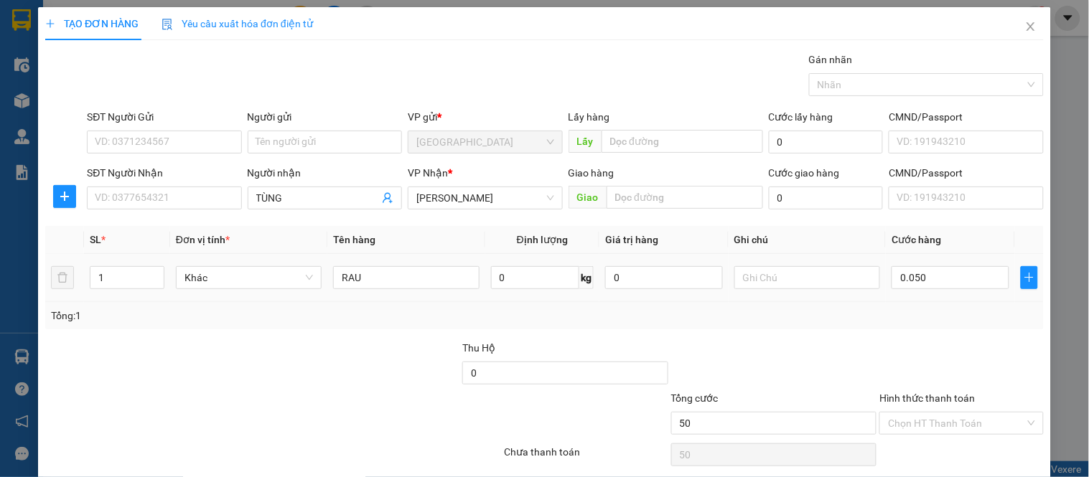
type input "50.000"
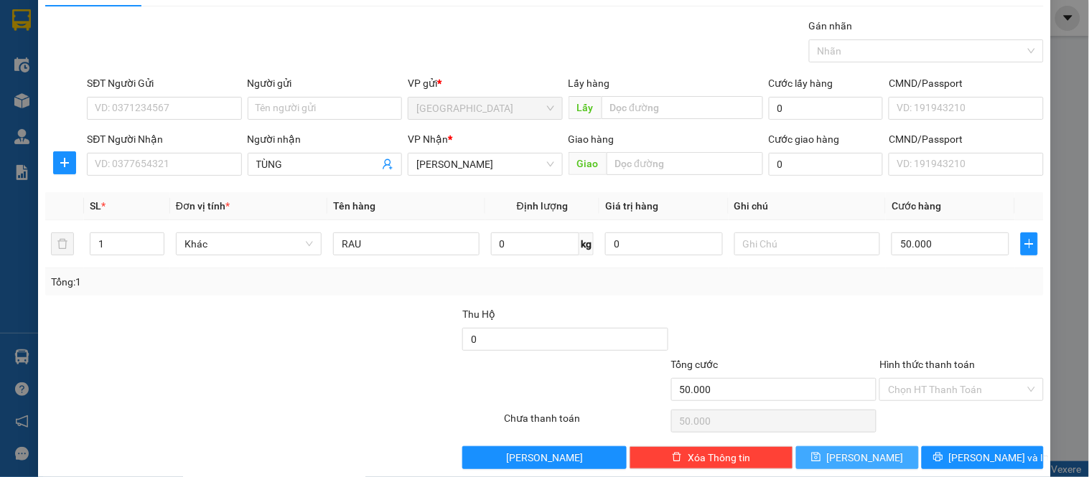
scroll to position [53, 0]
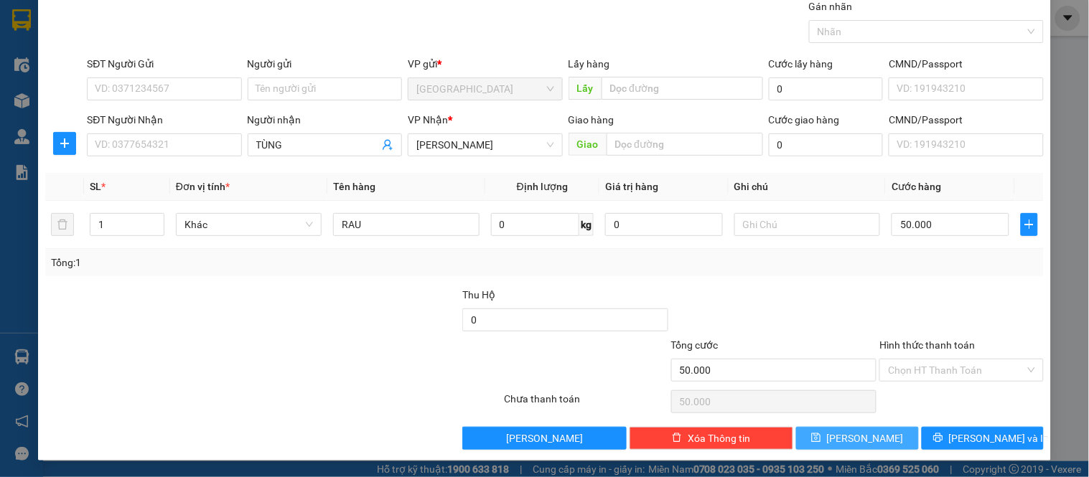
click at [878, 432] on button "[PERSON_NAME]" at bounding box center [857, 438] width 122 height 23
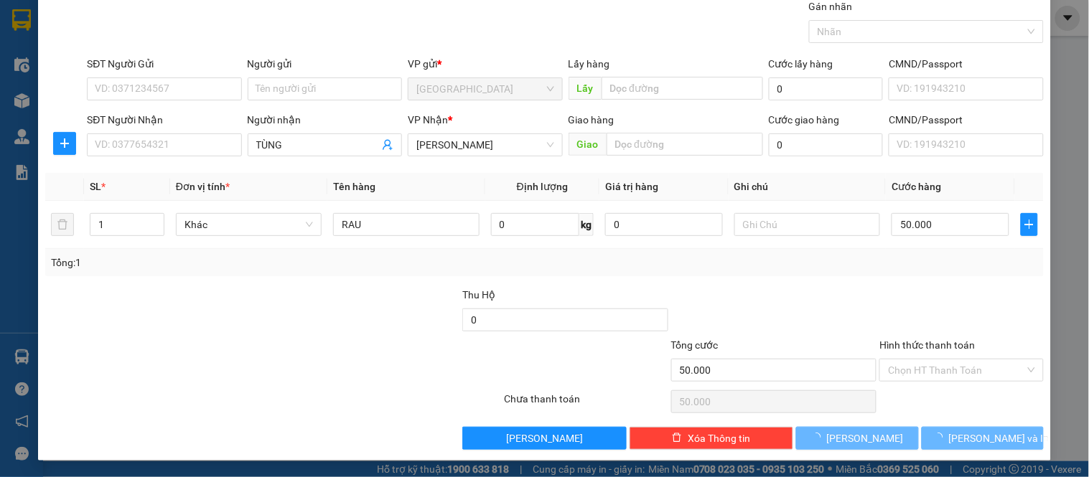
type input "0"
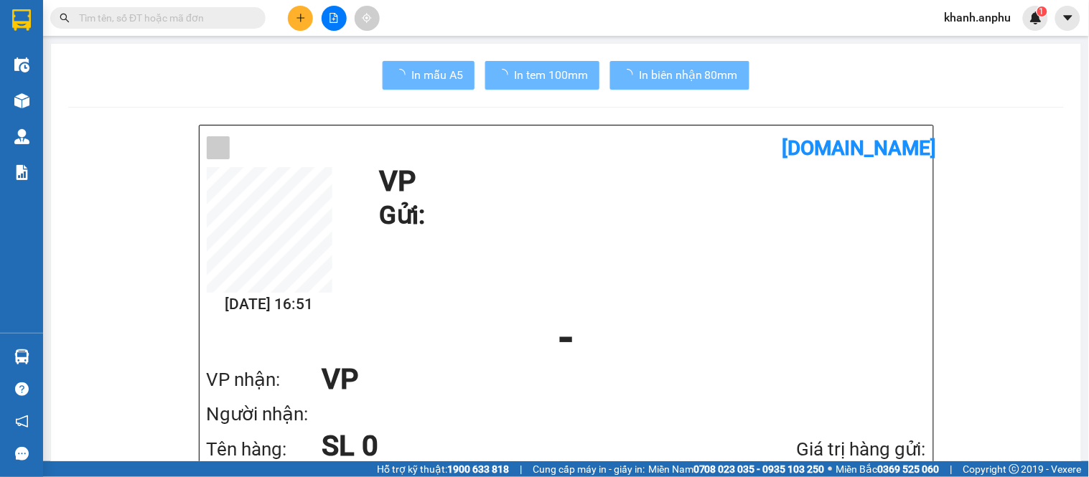
click at [128, 34] on div "Kết quả tìm kiếm ( 0 ) Bộ lọc No Data khanh.anphu 1" at bounding box center [544, 18] width 1089 height 36
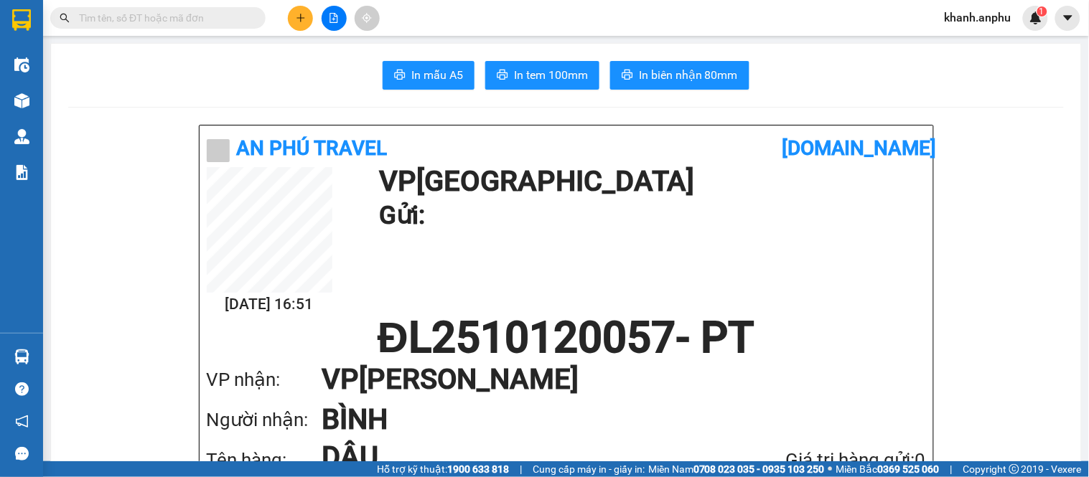
click at [120, 22] on input "text" at bounding box center [163, 18] width 169 height 16
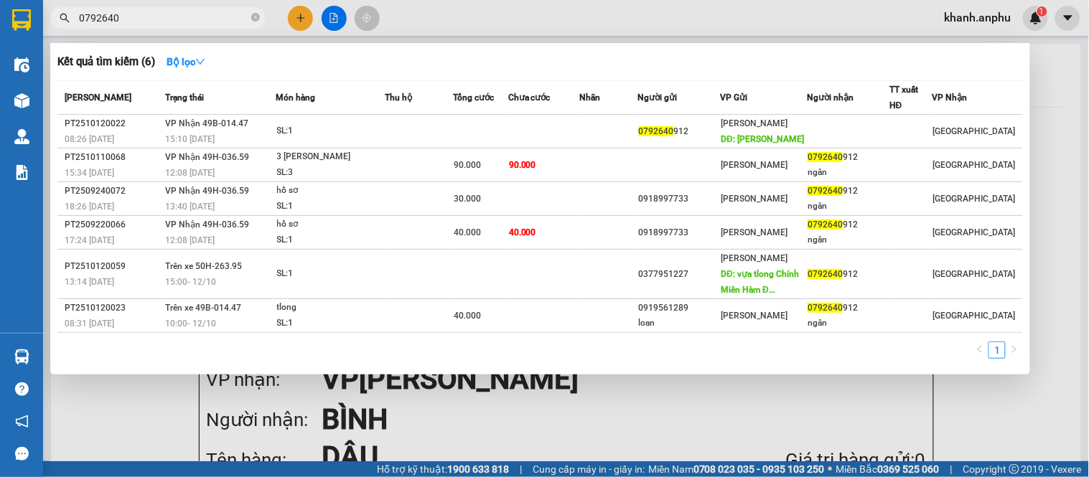
type input "0792640"
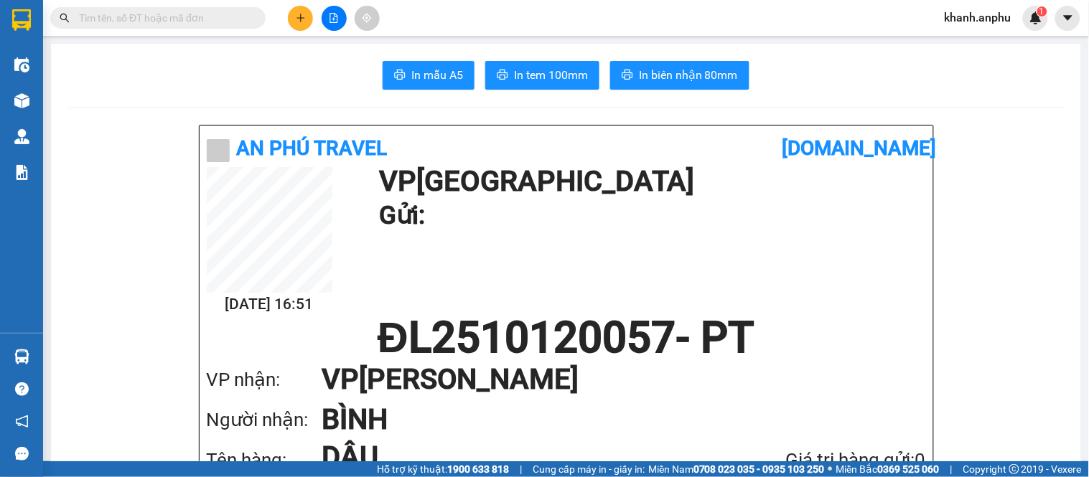
click at [326, 17] on button at bounding box center [334, 18] width 25 height 25
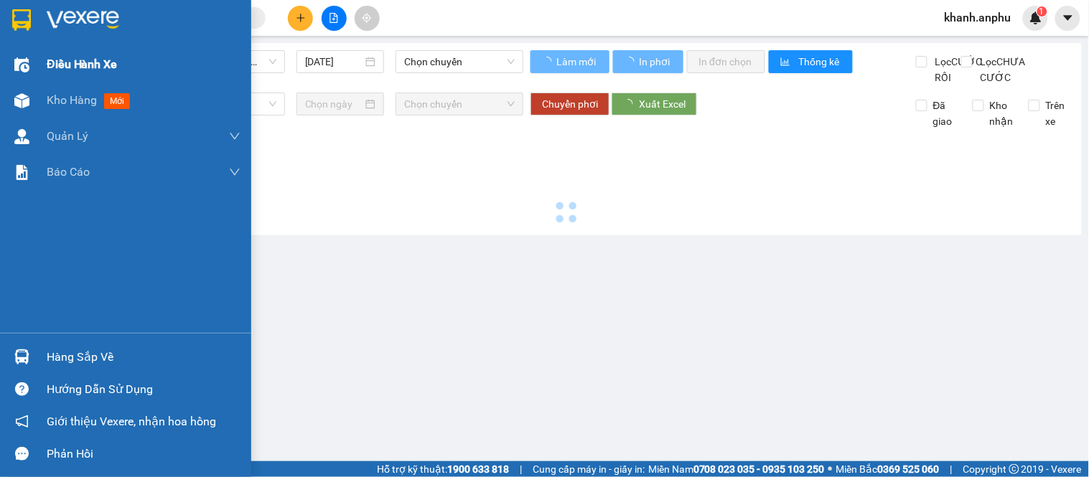
click at [47, 68] on span "Điều hành xe" at bounding box center [82, 64] width 71 height 18
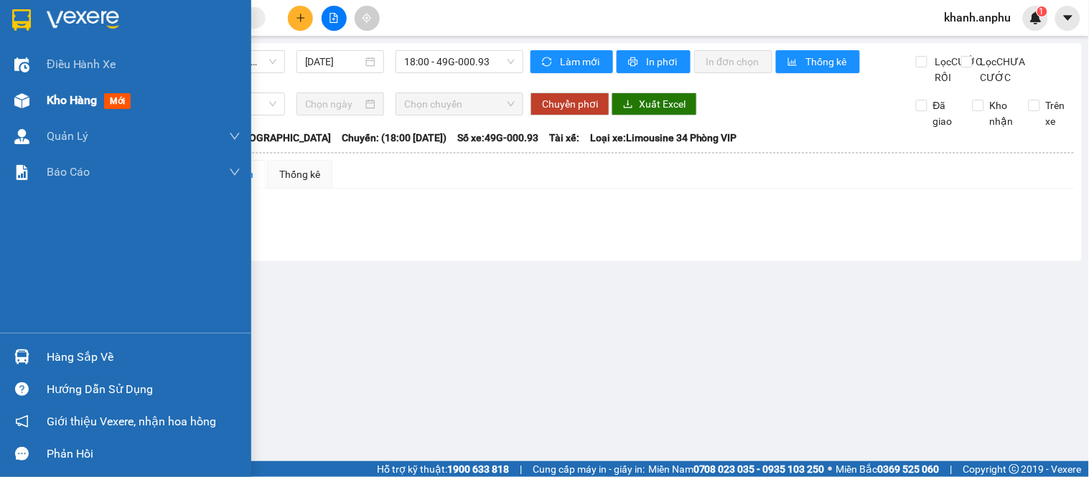
click at [42, 98] on div "Kho hàng mới" at bounding box center [125, 101] width 251 height 36
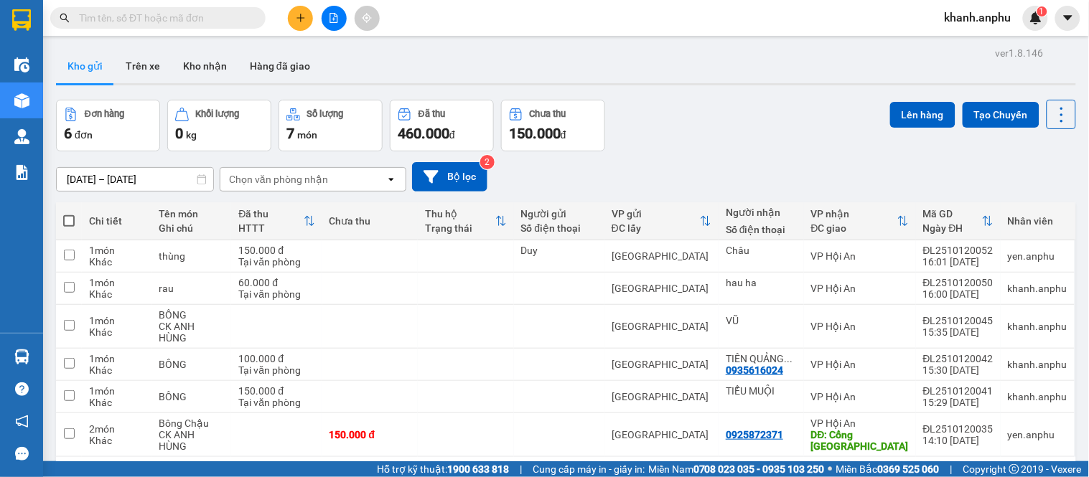
click at [273, 182] on div "Chọn văn phòng nhận" at bounding box center [278, 179] width 99 height 14
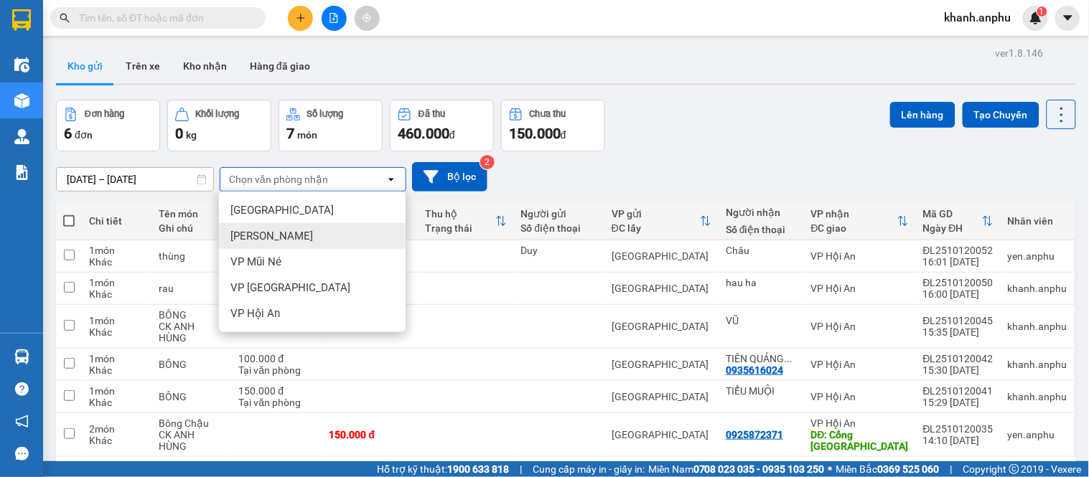
click at [276, 231] on span "[PERSON_NAME]" at bounding box center [271, 236] width 83 height 14
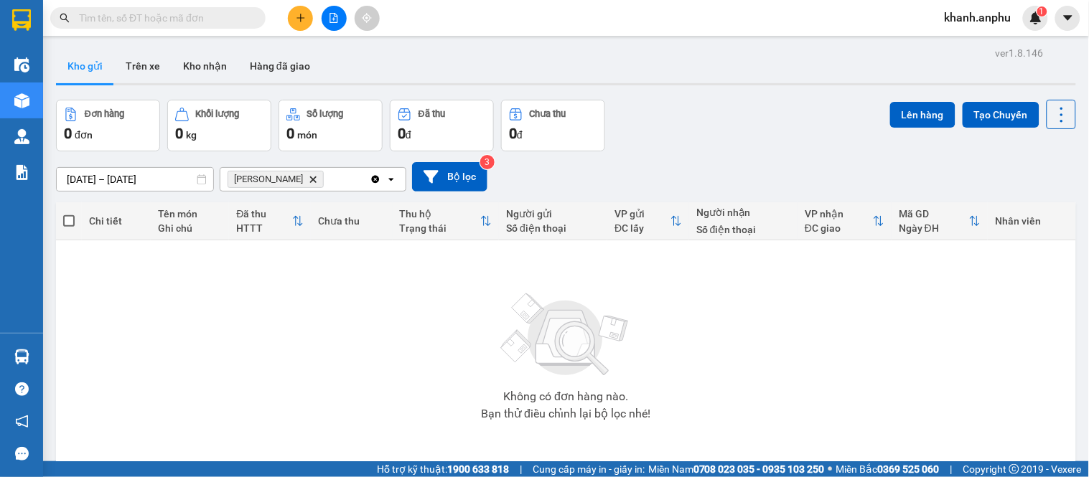
click at [310, 180] on icon "Phan Thiết, close by backspace" at bounding box center [313, 179] width 6 height 6
click at [289, 180] on div "Chọn văn phòng nhận" at bounding box center [278, 179] width 99 height 14
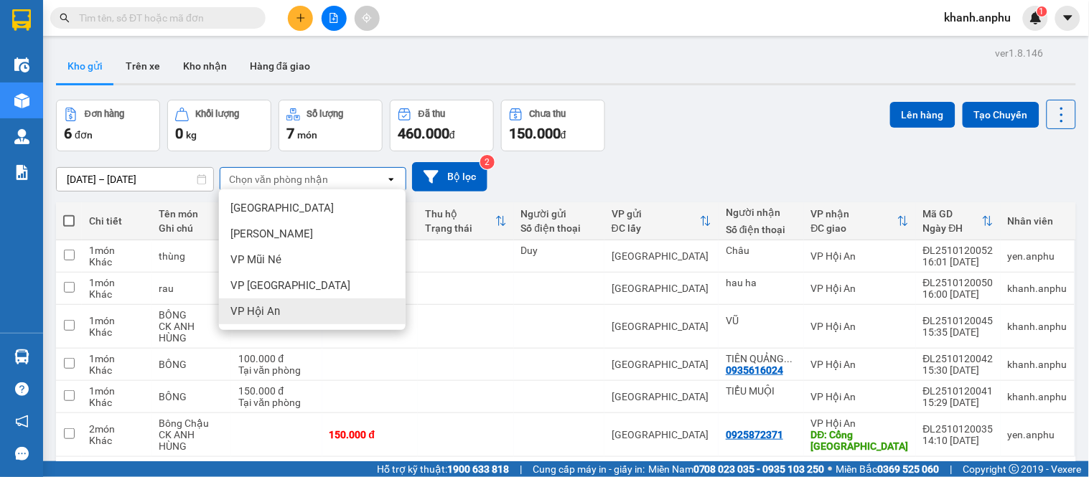
click at [285, 312] on div "VP Hội An" at bounding box center [312, 312] width 187 height 26
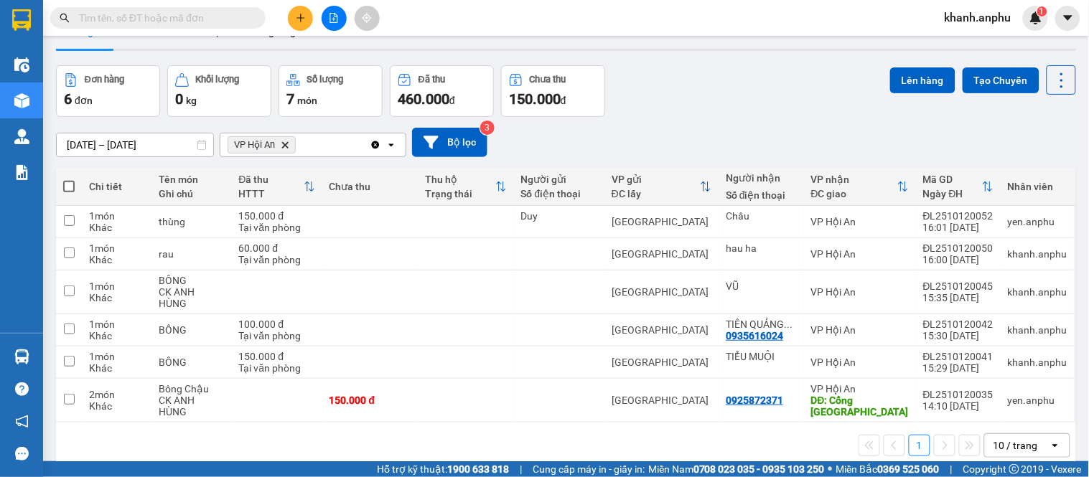
scroll to position [66, 0]
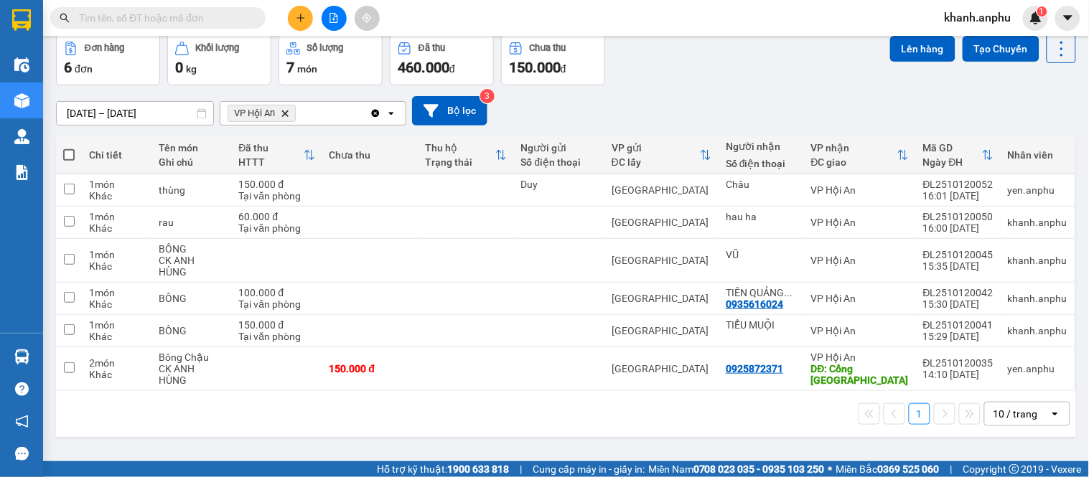
click at [59, 149] on th at bounding box center [69, 155] width 26 height 38
click at [70, 149] on span at bounding box center [68, 154] width 11 height 11
click at [69, 148] on input "checkbox" at bounding box center [69, 148] width 0 height 0
checkbox input "true"
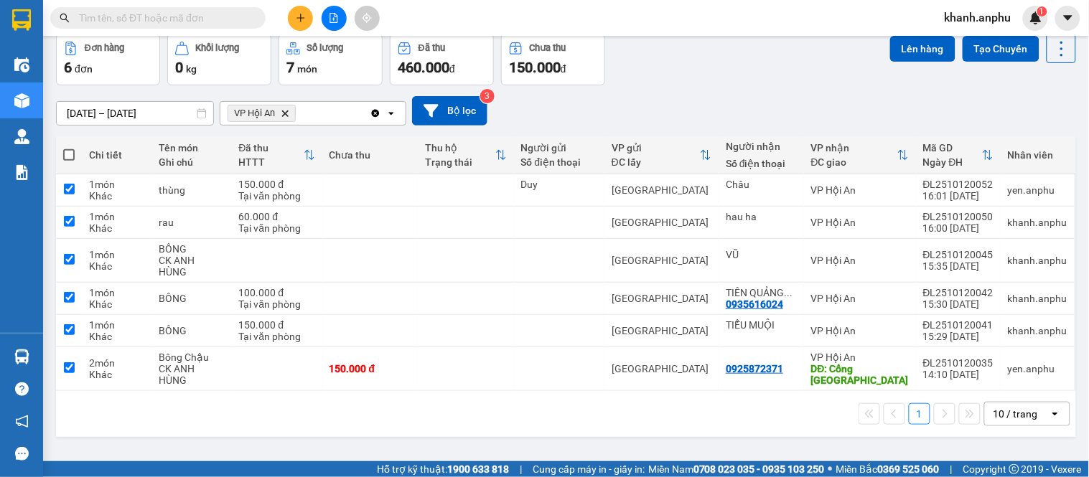
checkbox input "true"
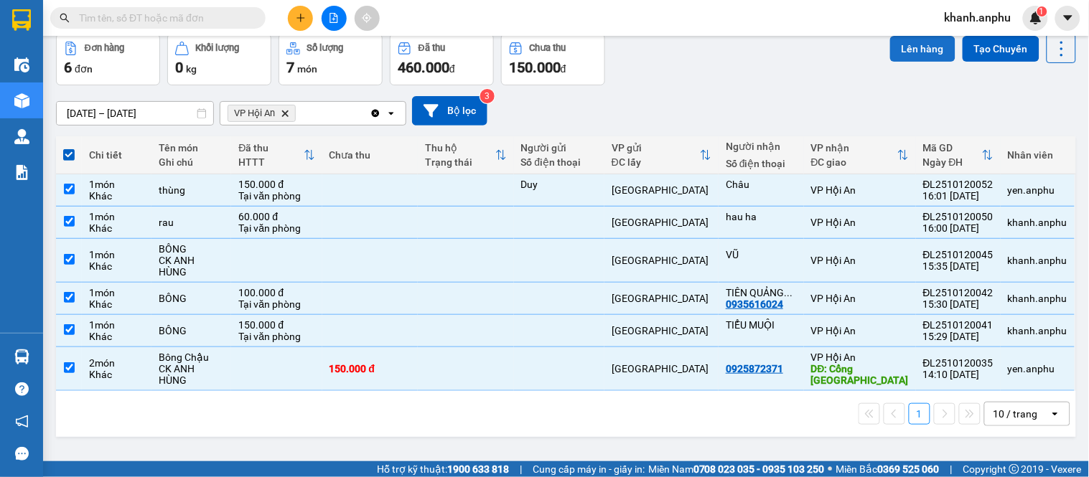
click at [904, 46] on button "Lên hàng" at bounding box center [922, 49] width 65 height 26
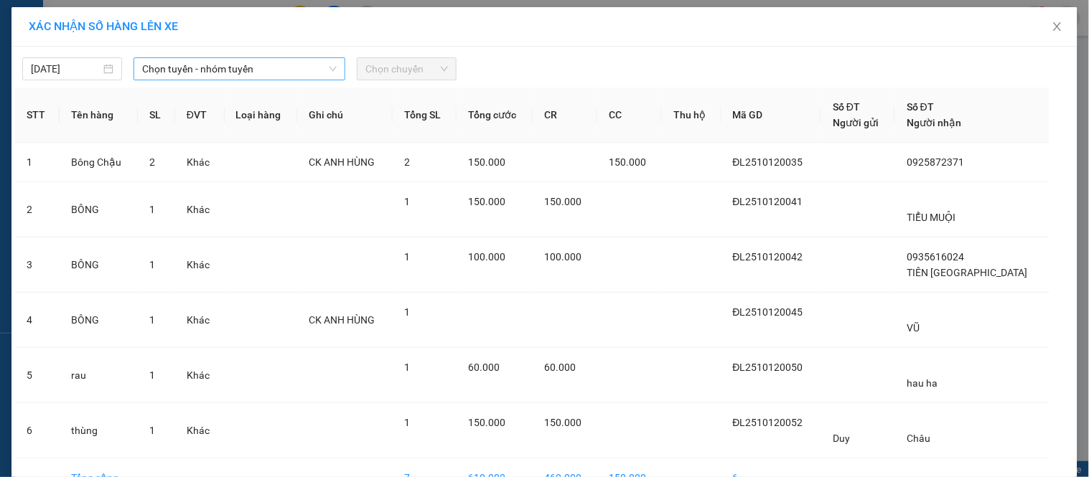
click at [217, 60] on span "Chọn tuyến - nhóm tuyến" at bounding box center [239, 69] width 195 height 22
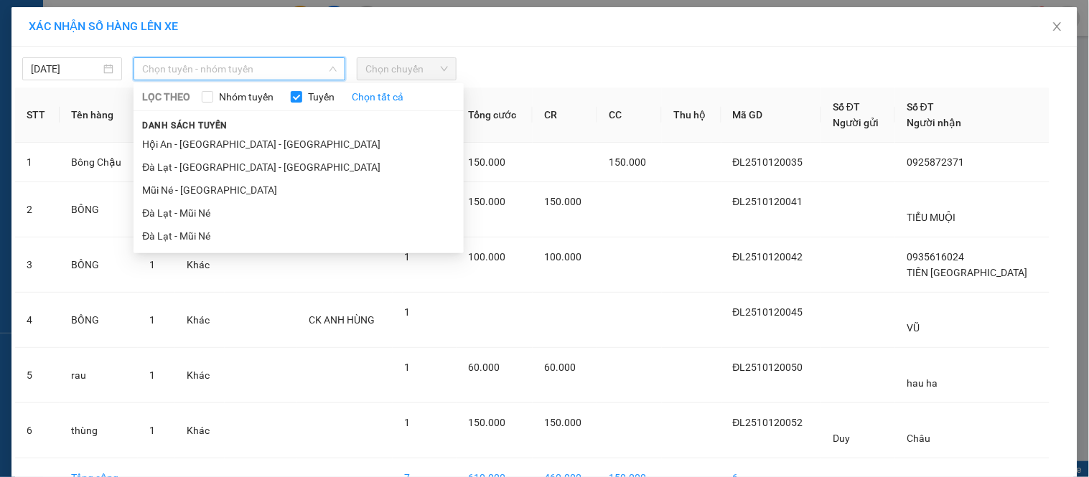
drag, startPoint x: 220, startPoint y: 171, endPoint x: 581, endPoint y: 75, distance: 373.6
click at [224, 169] on li "Đà Lạt - [GEOGRAPHIC_DATA][PERSON_NAME][GEOGRAPHIC_DATA]" at bounding box center [298, 167] width 330 height 23
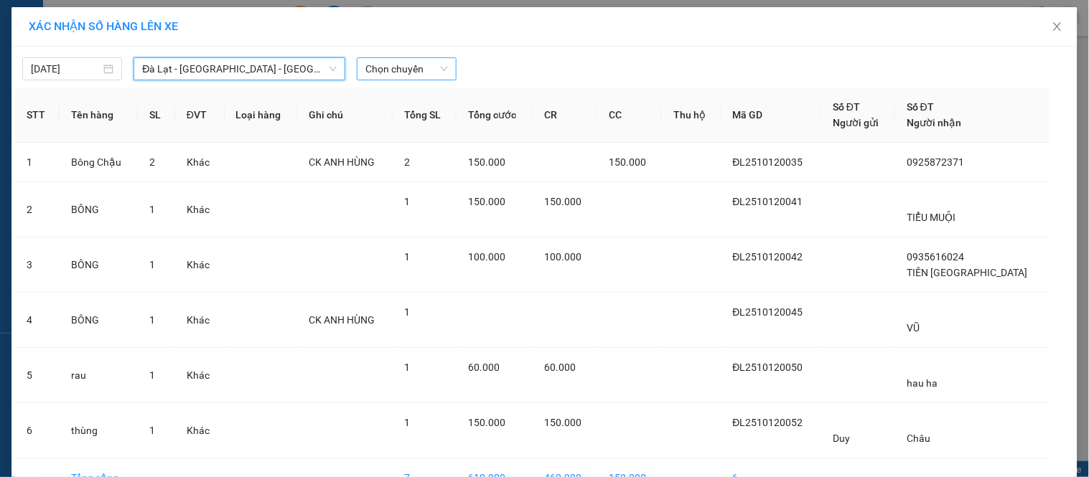
click at [439, 60] on span "Chọn chuyến" at bounding box center [406, 69] width 83 height 22
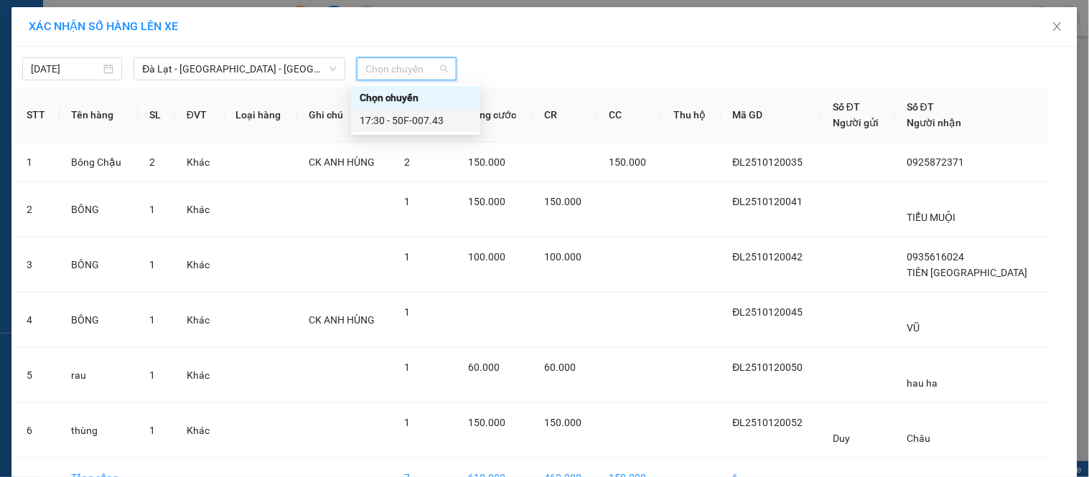
click at [417, 110] on div "17:30 - 50F-007.43" at bounding box center [415, 120] width 129 height 23
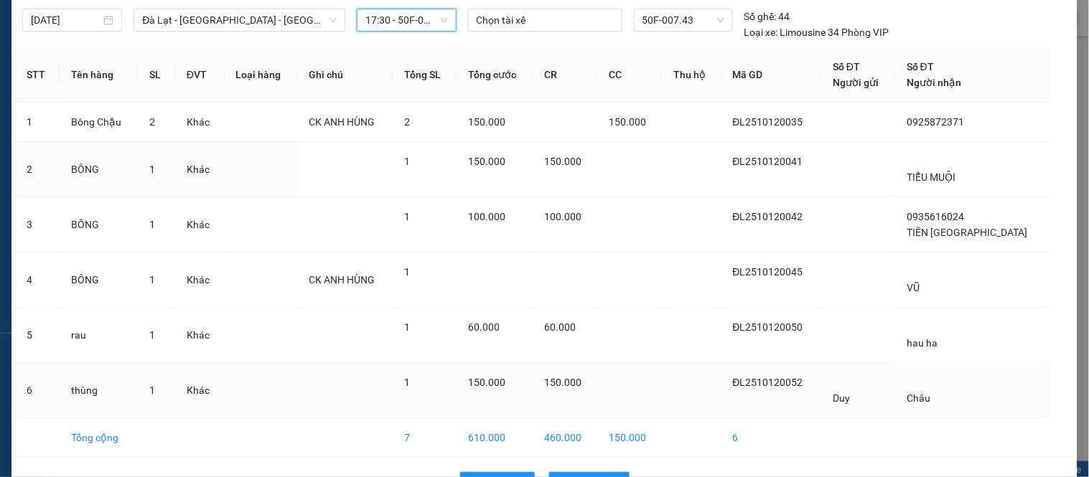
scroll to position [95, 0]
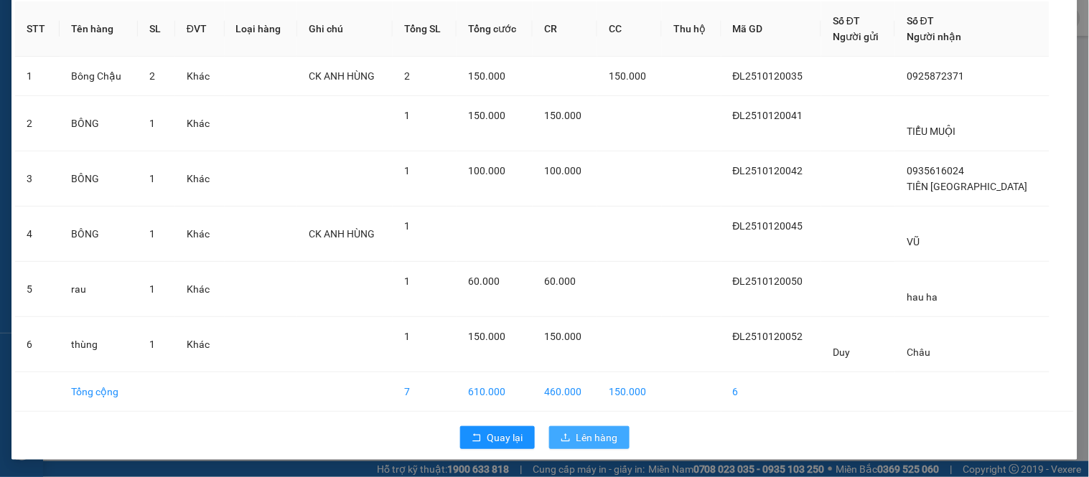
click at [578, 434] on span "Lên hàng" at bounding box center [597, 438] width 42 height 16
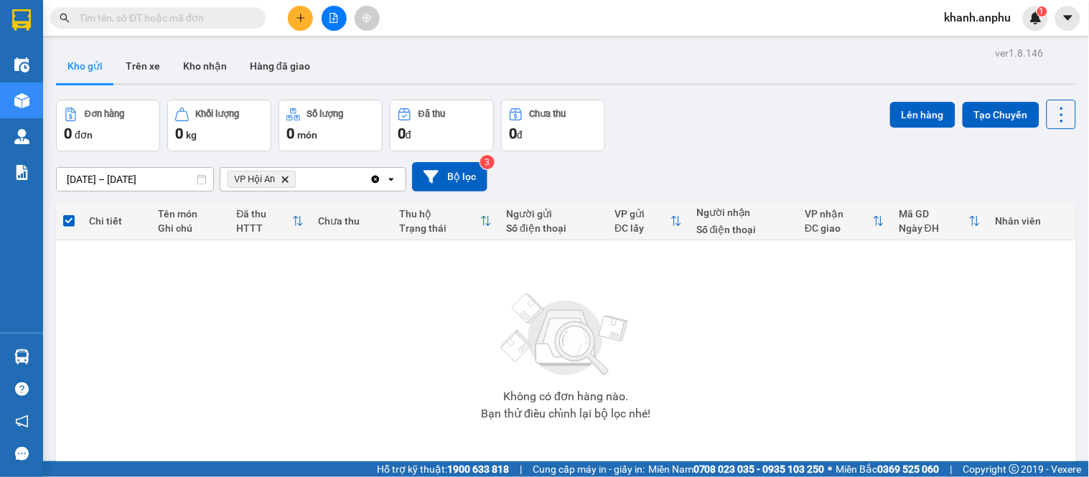
click at [284, 177] on span "VP Hội An Delete" at bounding box center [262, 179] width 68 height 17
click at [286, 177] on icon "Delete" at bounding box center [285, 179] width 9 height 9
